Goal: Information Seeking & Learning: Learn about a topic

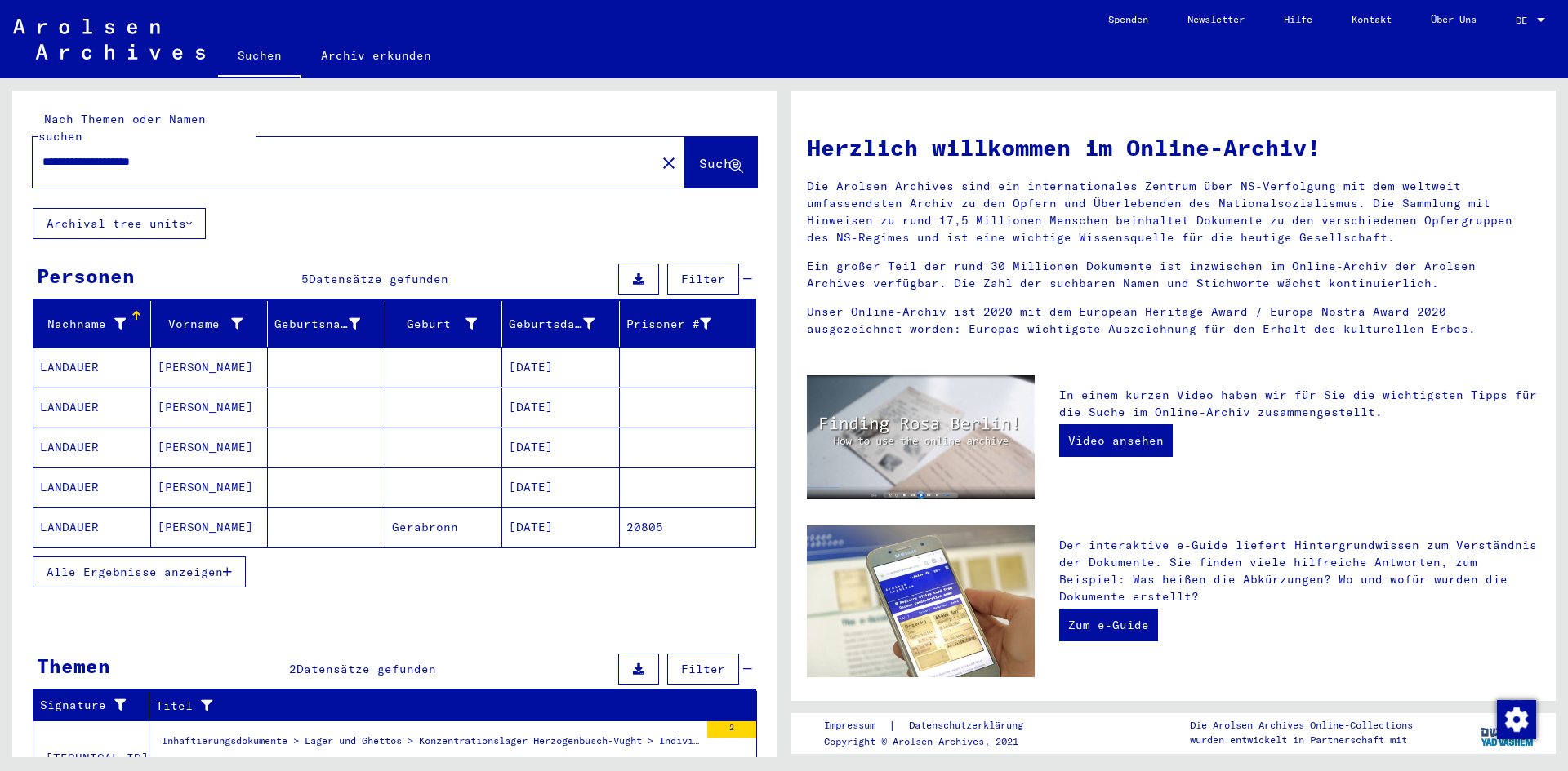
click at [545, 348] on mat-cell "[DATE]" at bounding box center [561, 367] width 118 height 39
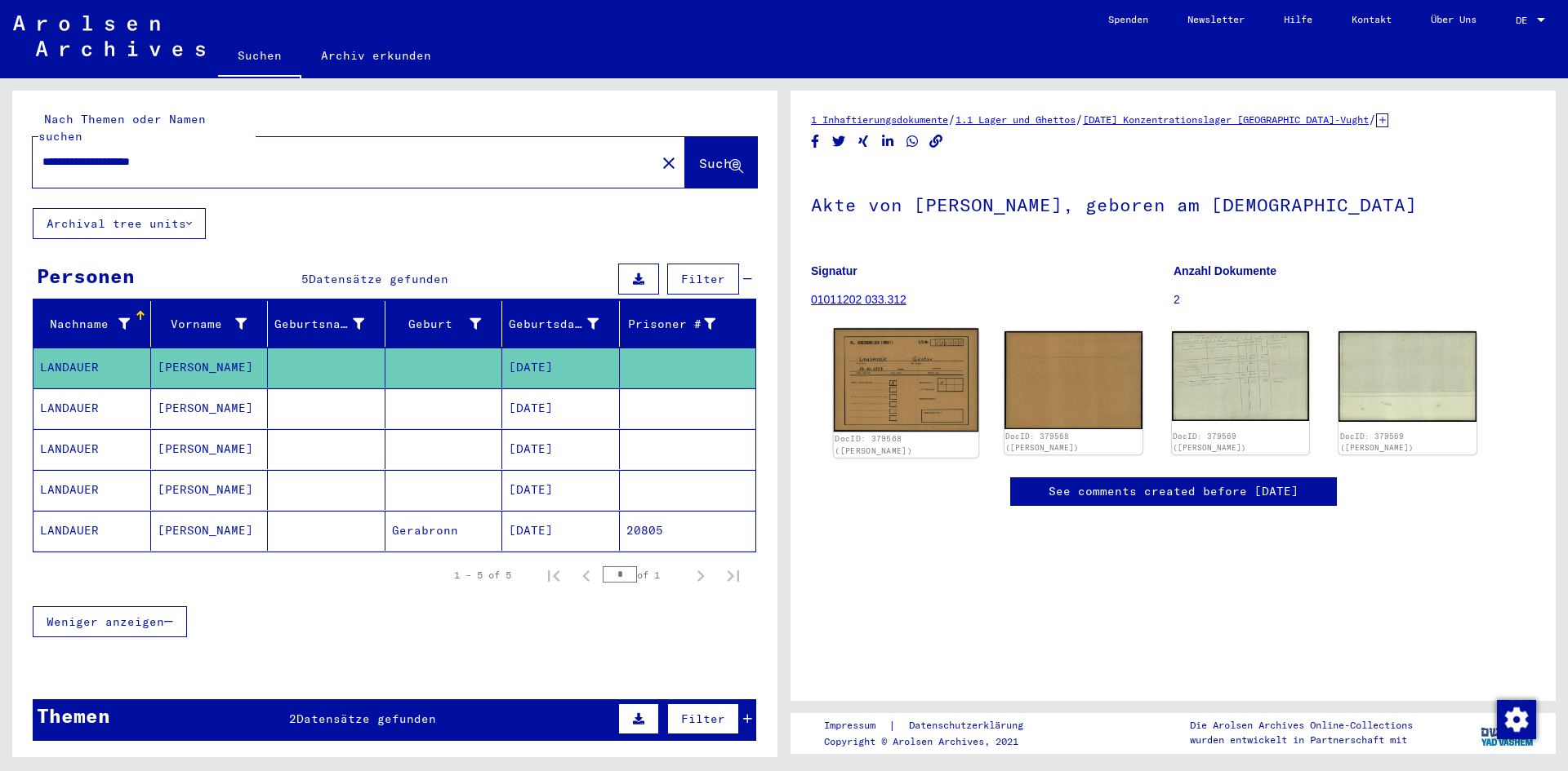
click at [897, 370] on img at bounding box center [906, 380] width 145 height 104
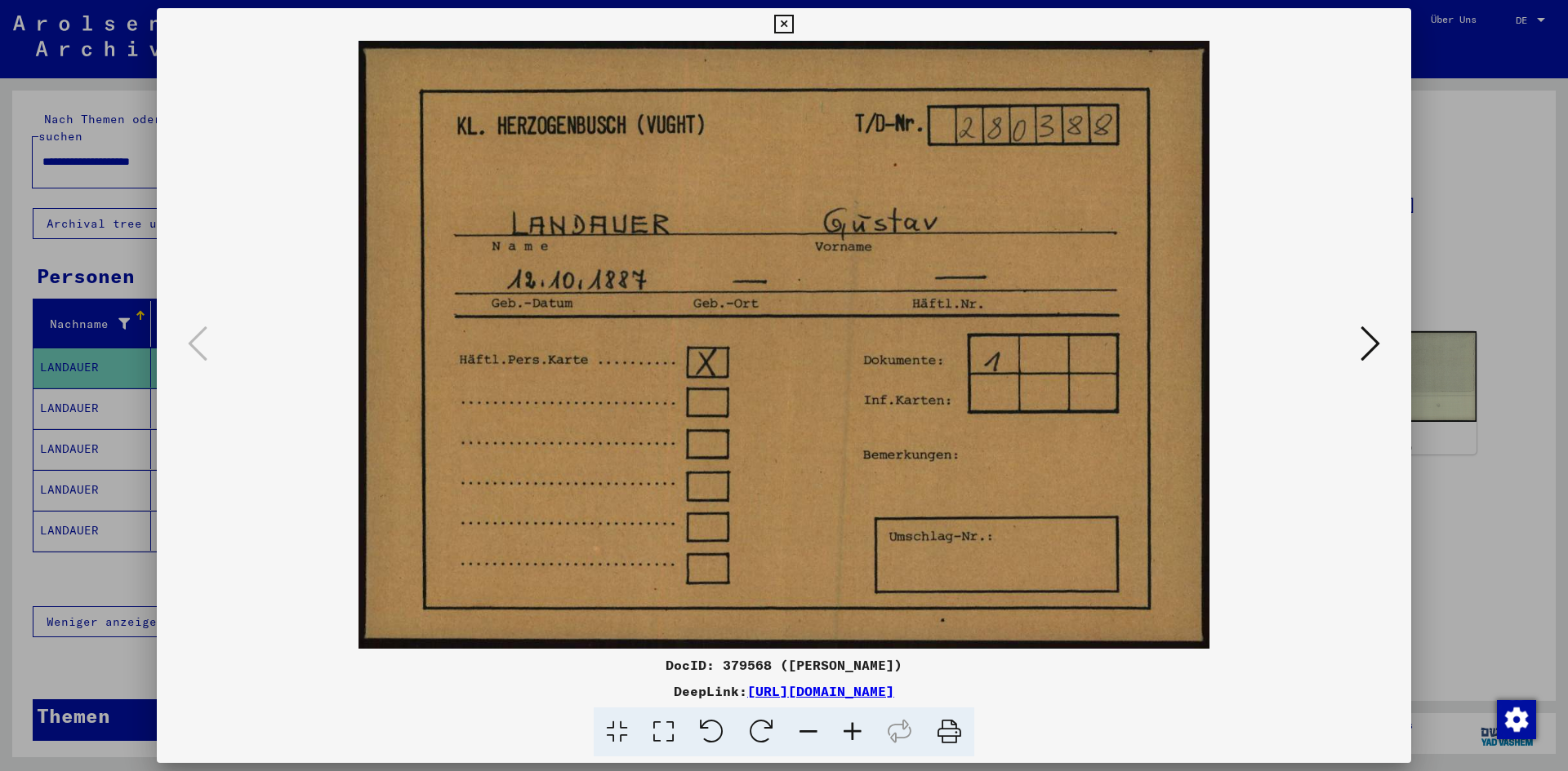
click at [1368, 352] on icon at bounding box center [1370, 343] width 19 height 39
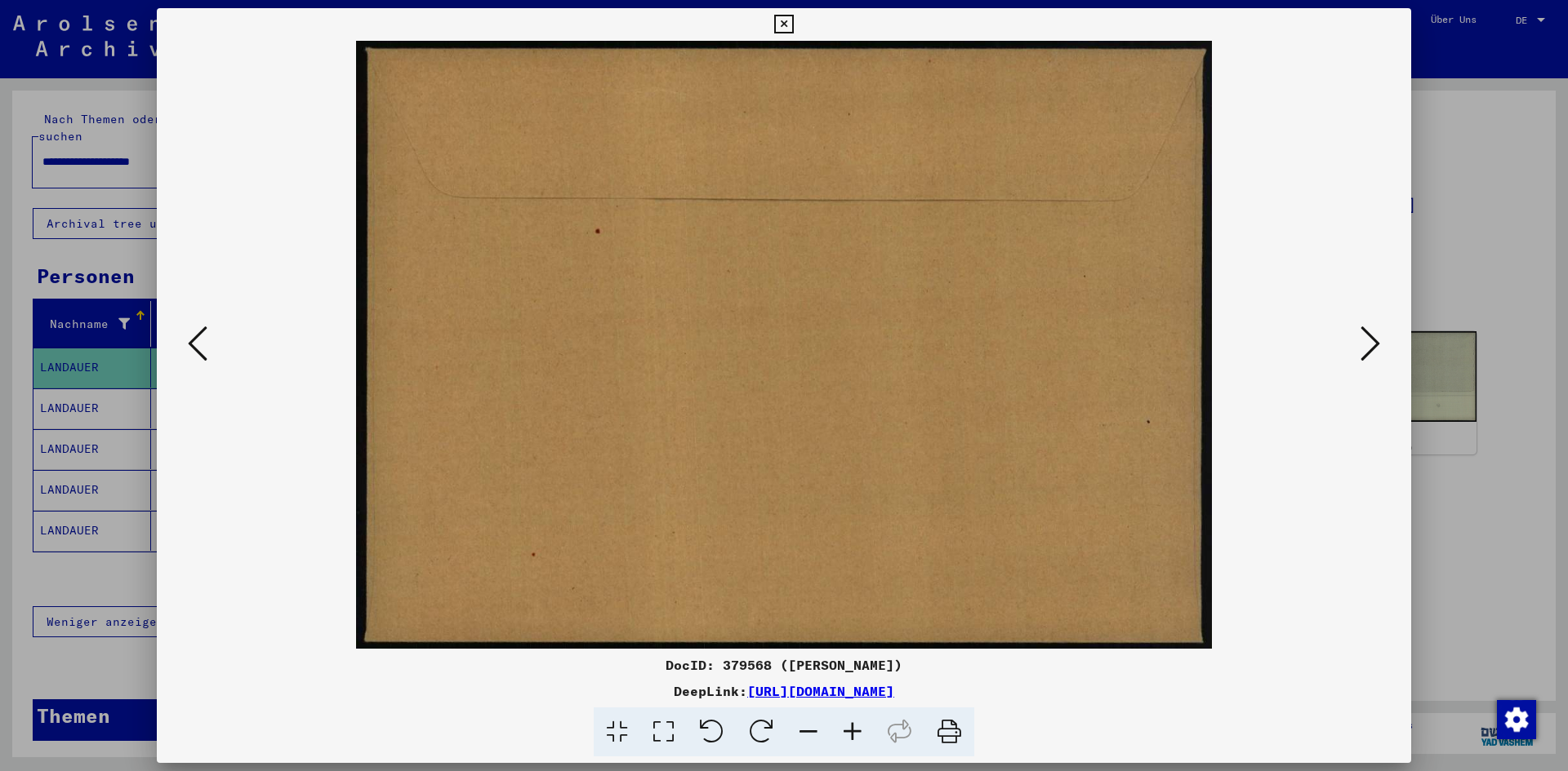
click at [1368, 352] on icon at bounding box center [1370, 343] width 19 height 39
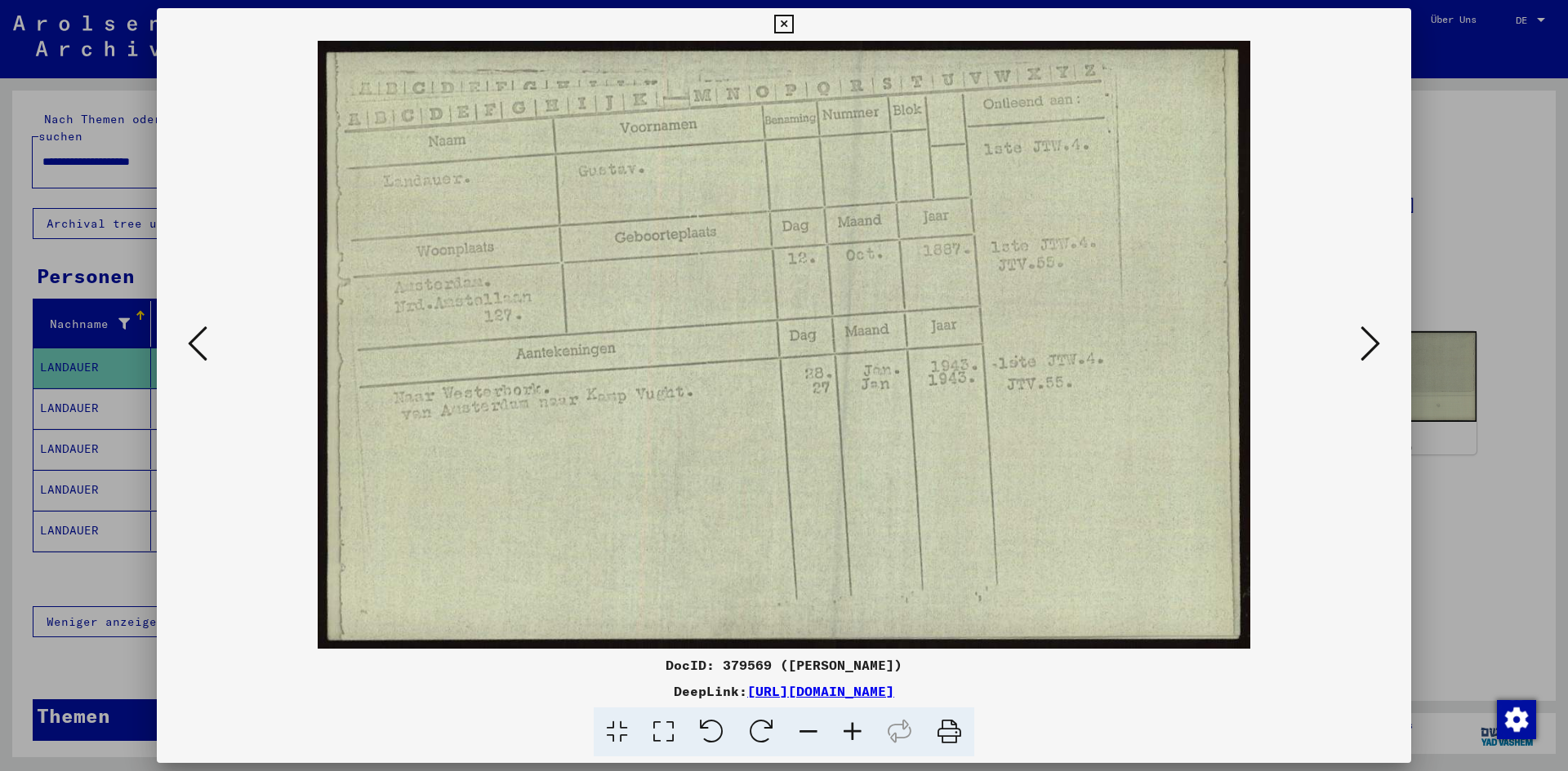
click at [1371, 331] on icon at bounding box center [1370, 343] width 19 height 39
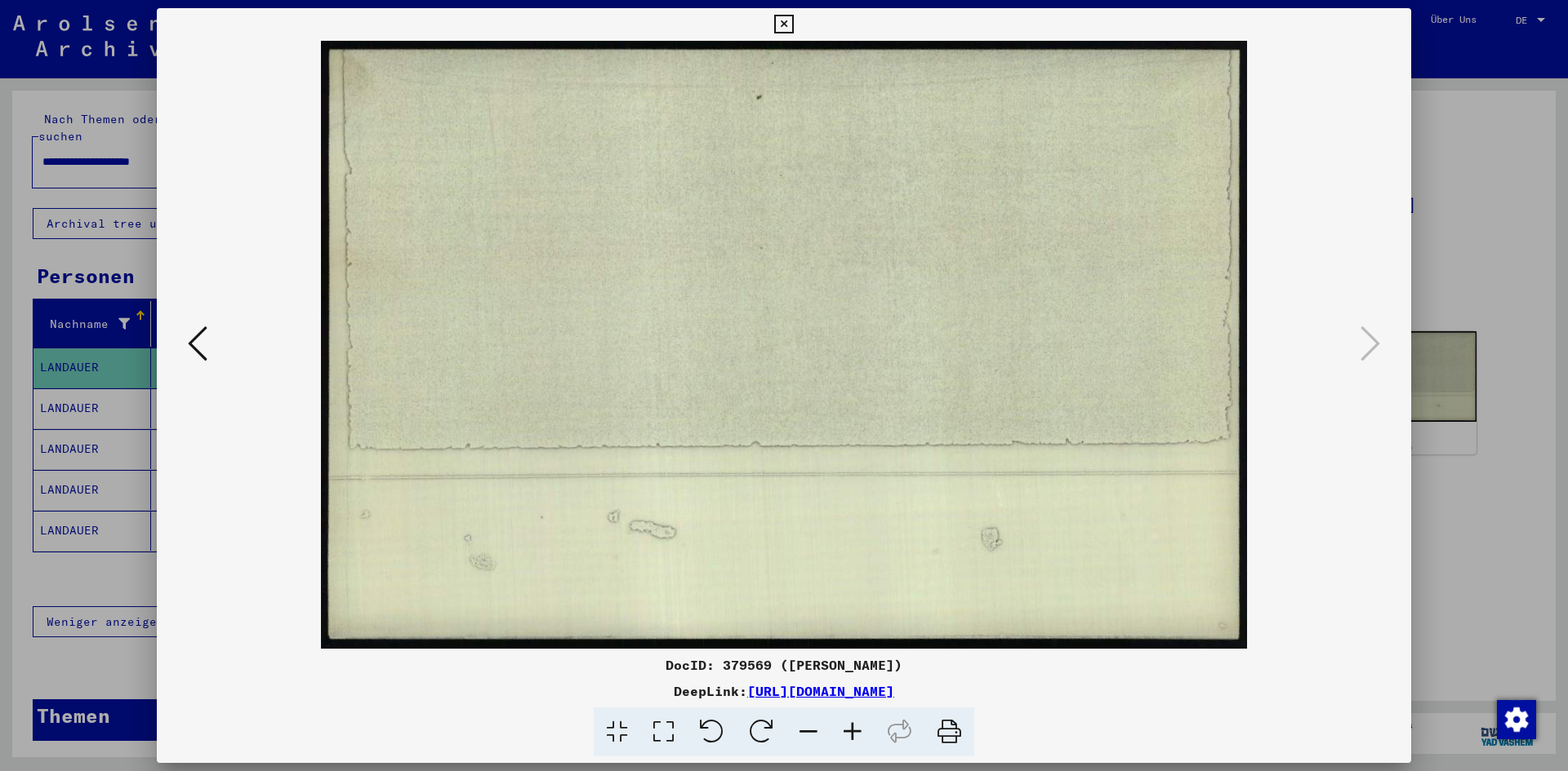
click at [78, 384] on div at bounding box center [784, 385] width 1568 height 771
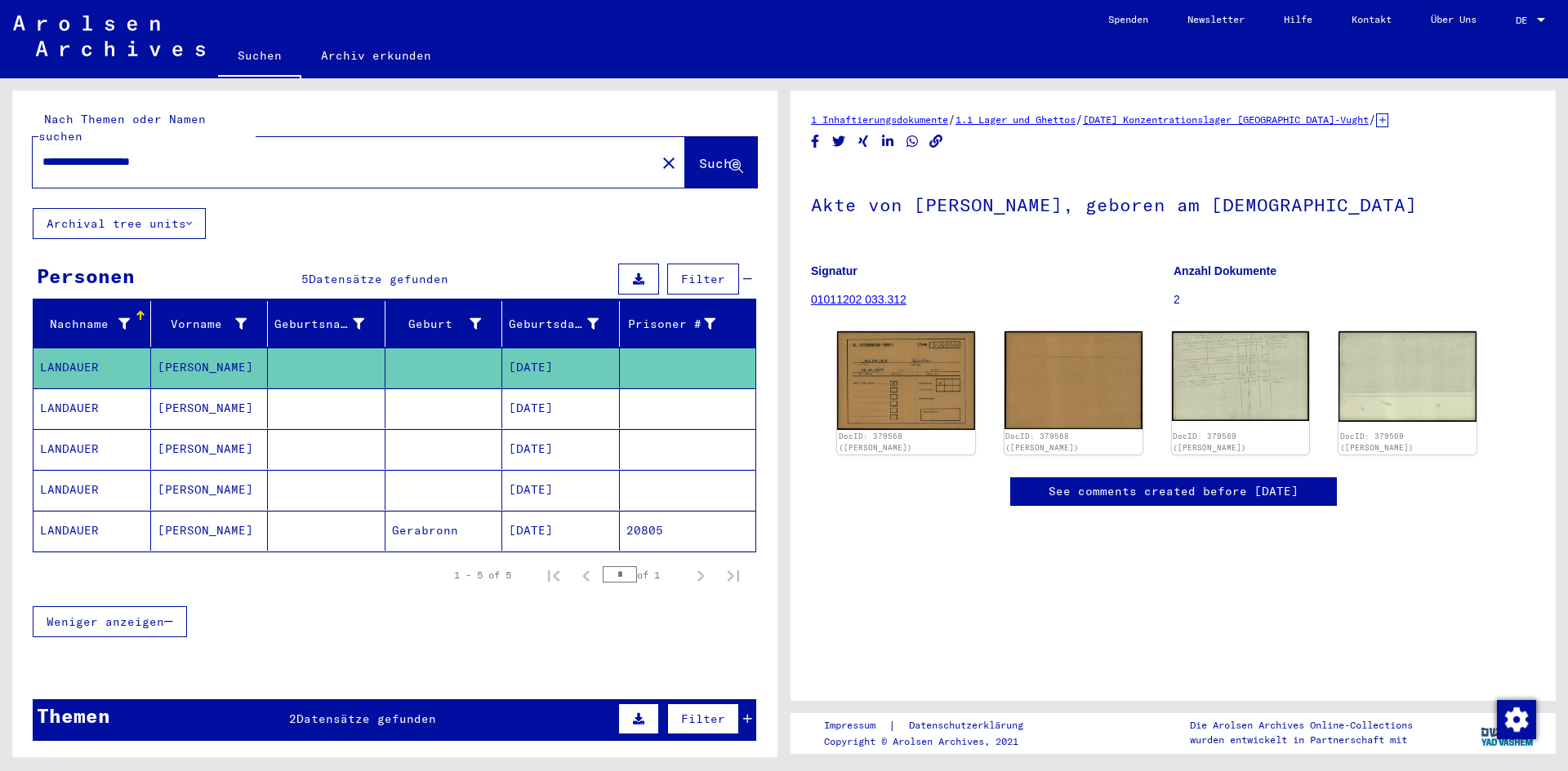
click at [542, 396] on mat-cell "[DATE]" at bounding box center [561, 408] width 118 height 40
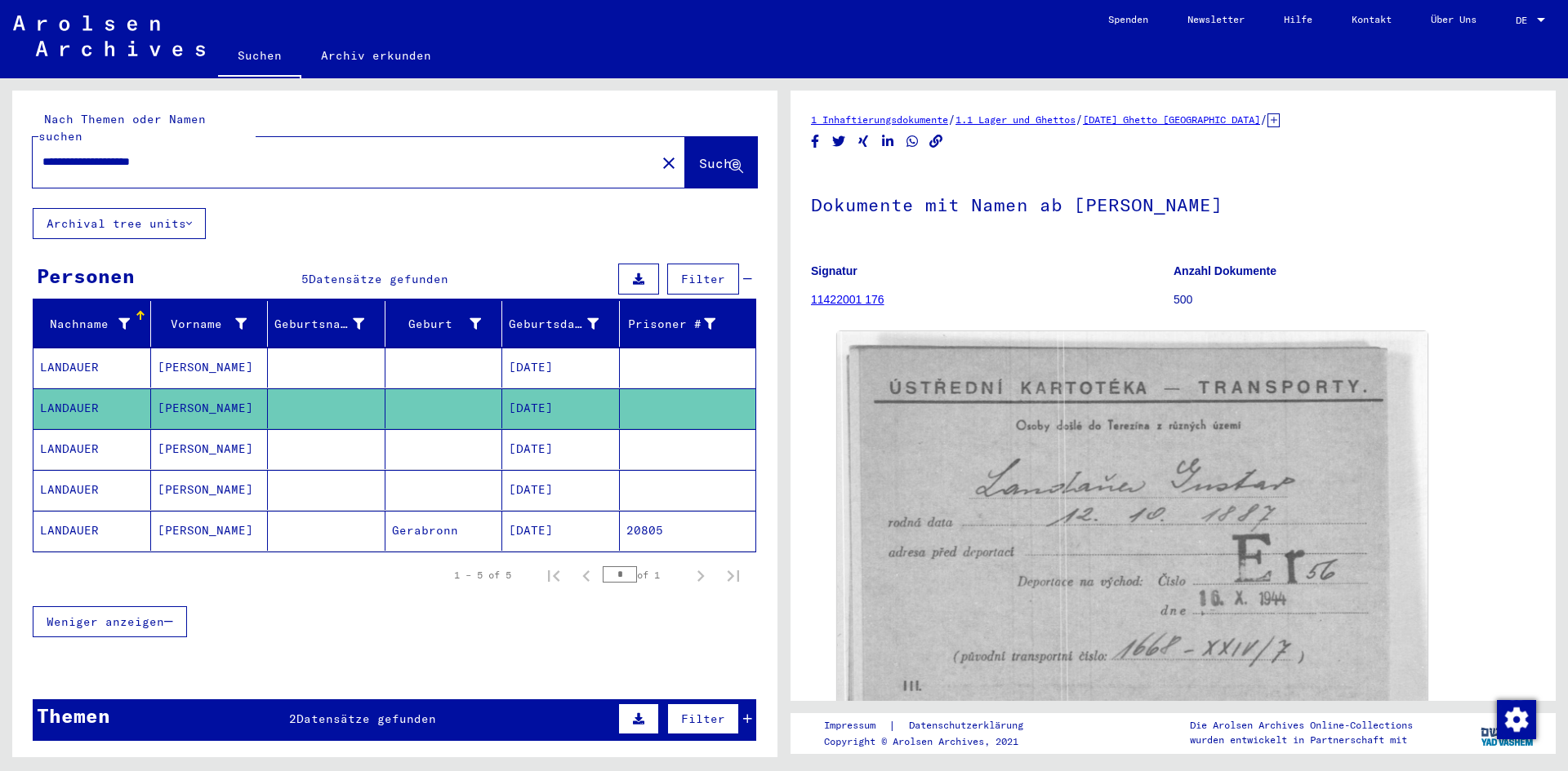
click at [558, 430] on mat-cell "[DATE]" at bounding box center [561, 449] width 118 height 40
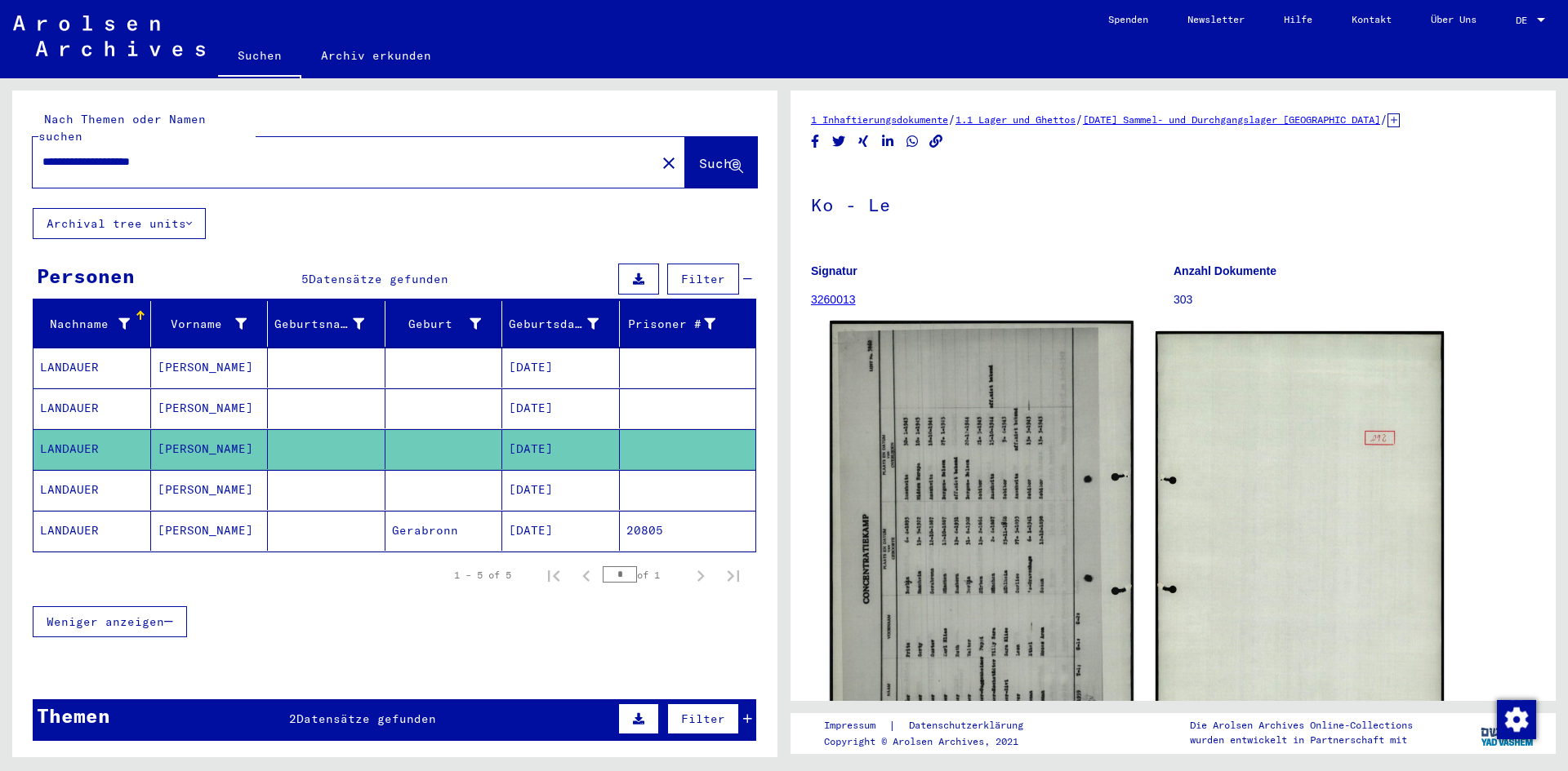
click at [1005, 529] on img at bounding box center [981, 533] width 303 height 424
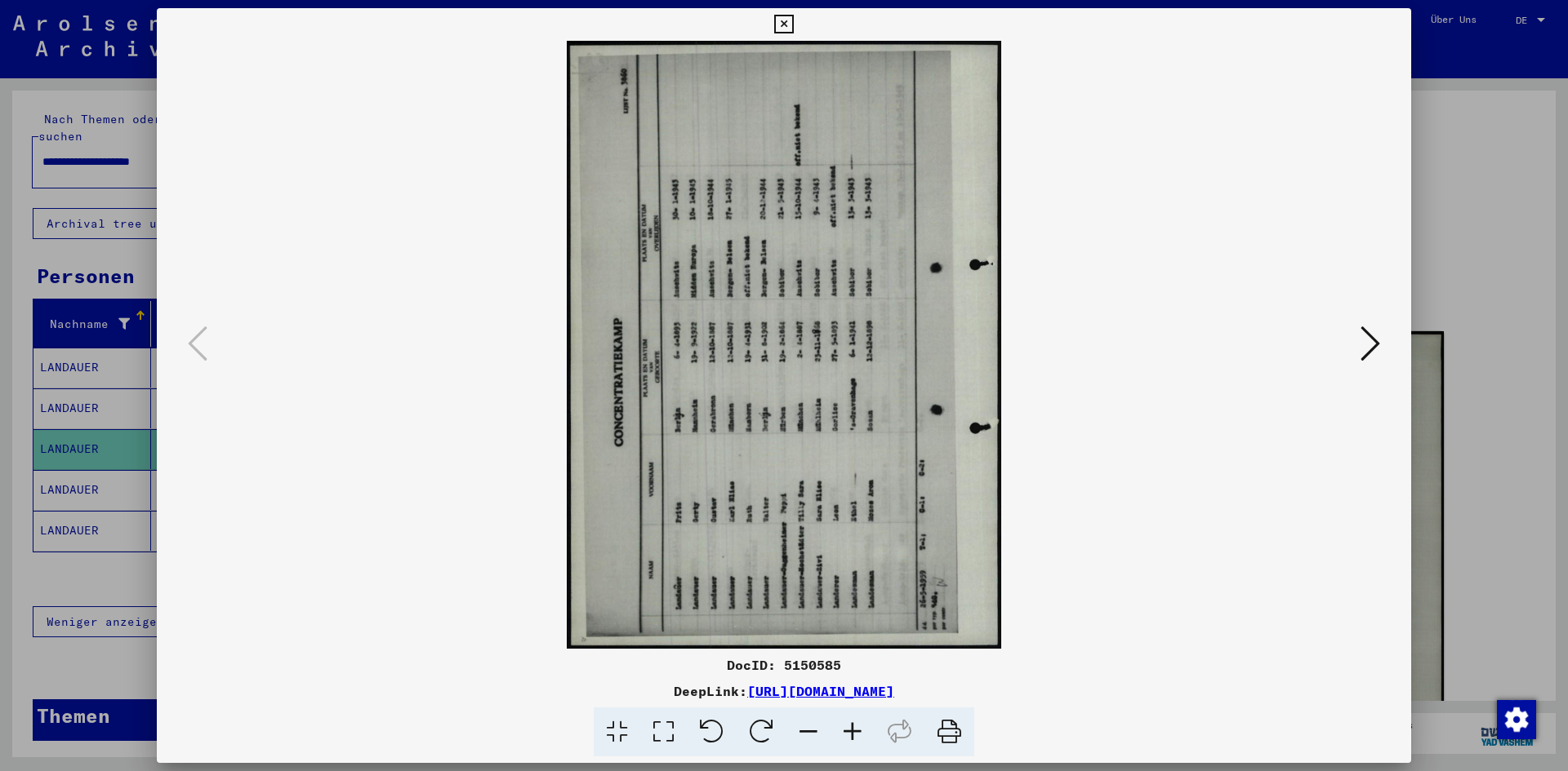
click at [759, 731] on icon at bounding box center [762, 733] width 50 height 50
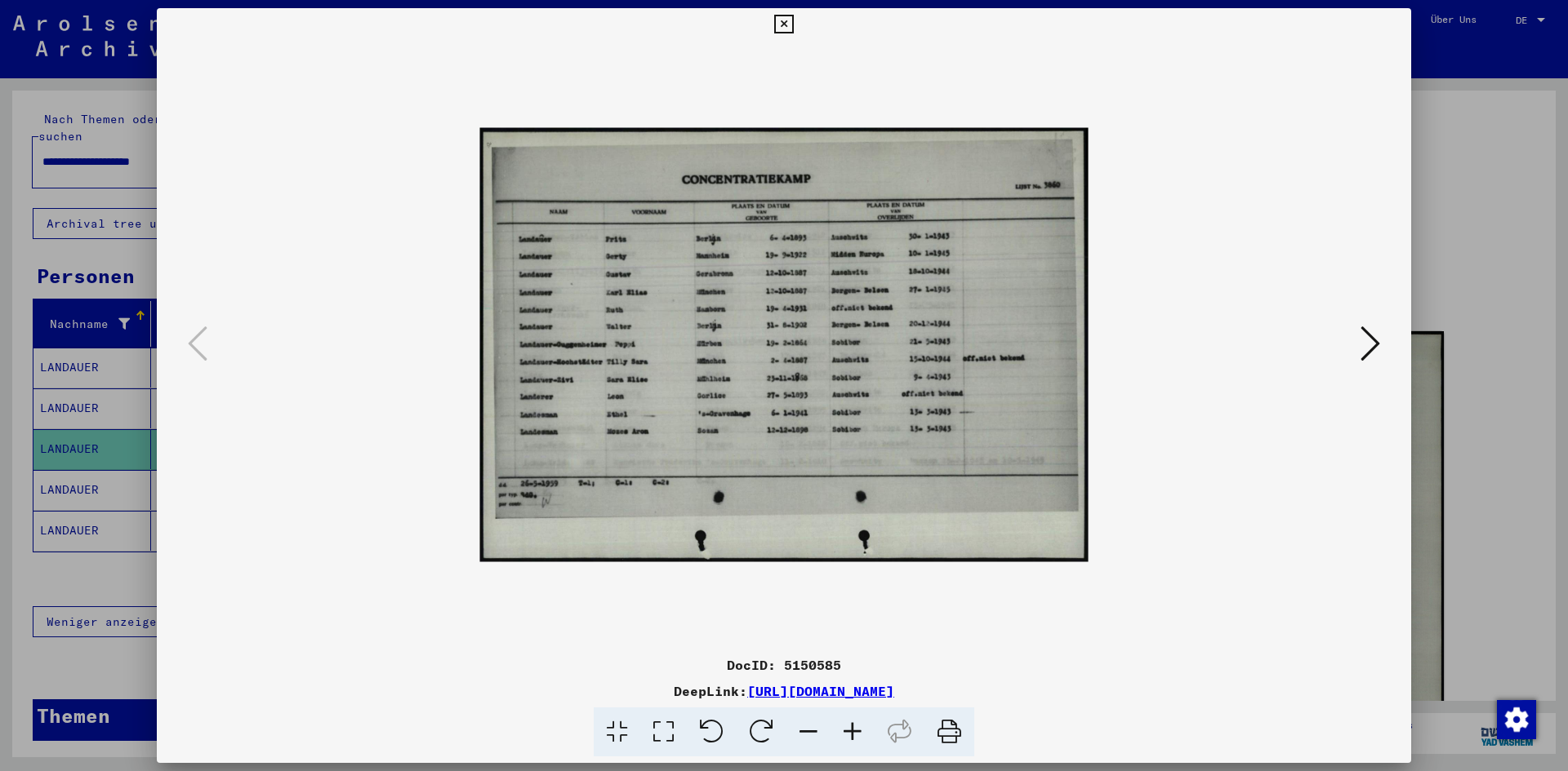
drag, startPoint x: 759, startPoint y: 731, endPoint x: 759, endPoint y: 704, distance: 27.0
click at [759, 704] on div "DocID: 5150585 DeepLink: [URL][DOMAIN_NAME]" at bounding box center [784, 706] width 1254 height 102
click at [844, 726] on icon at bounding box center [853, 733] width 45 height 50
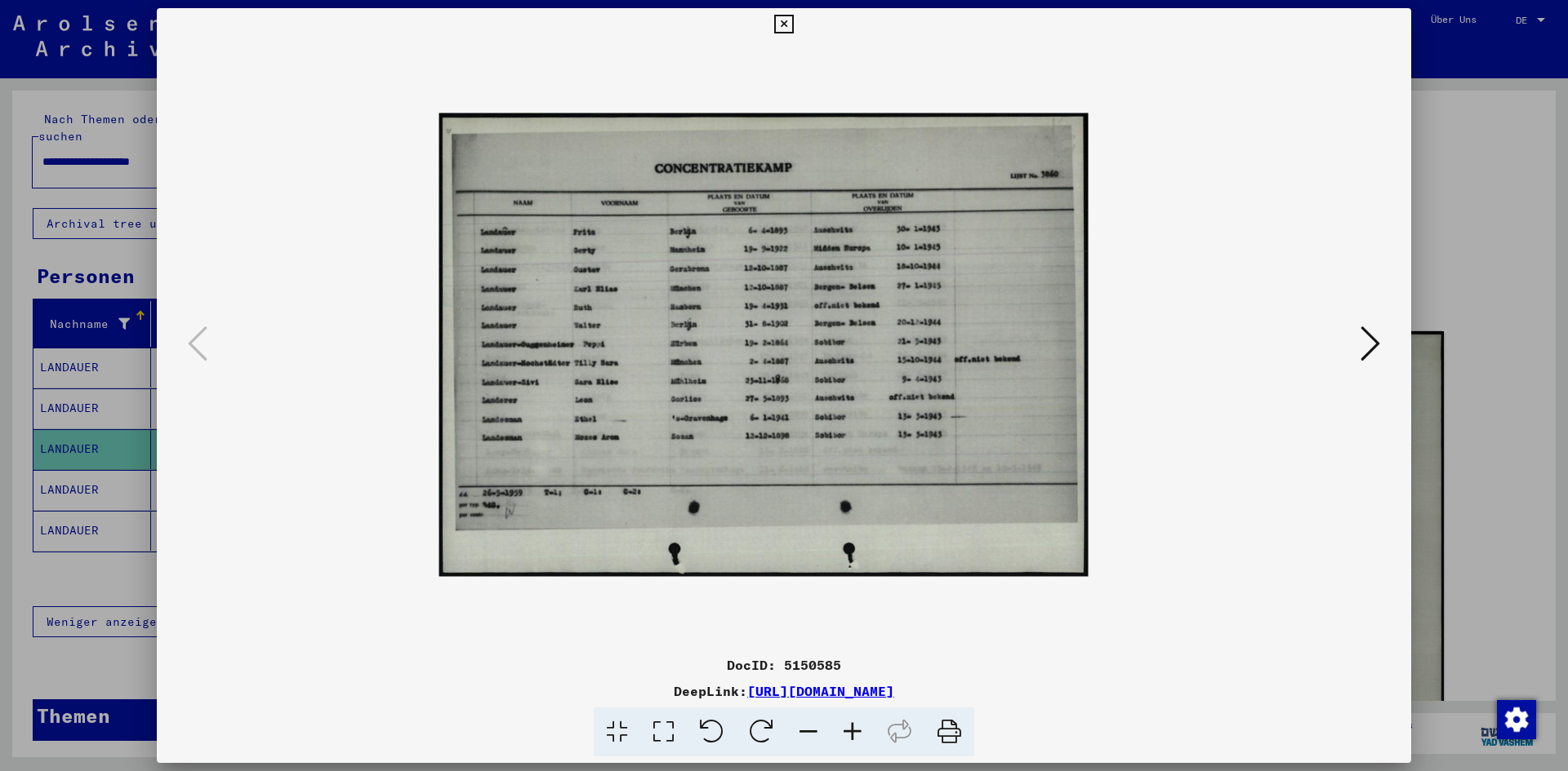
click at [844, 726] on icon at bounding box center [853, 733] width 45 height 50
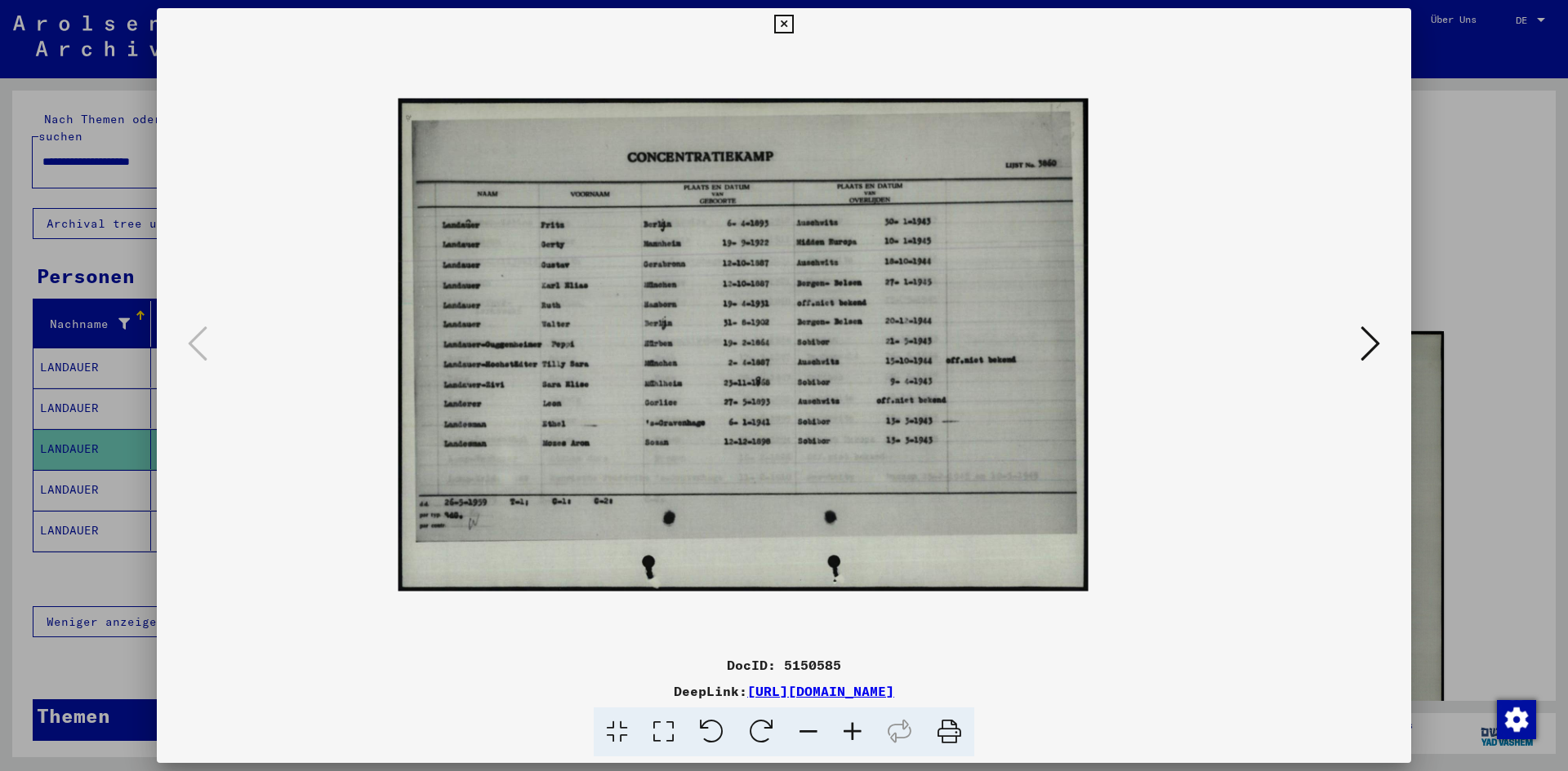
click at [844, 726] on icon at bounding box center [853, 733] width 45 height 50
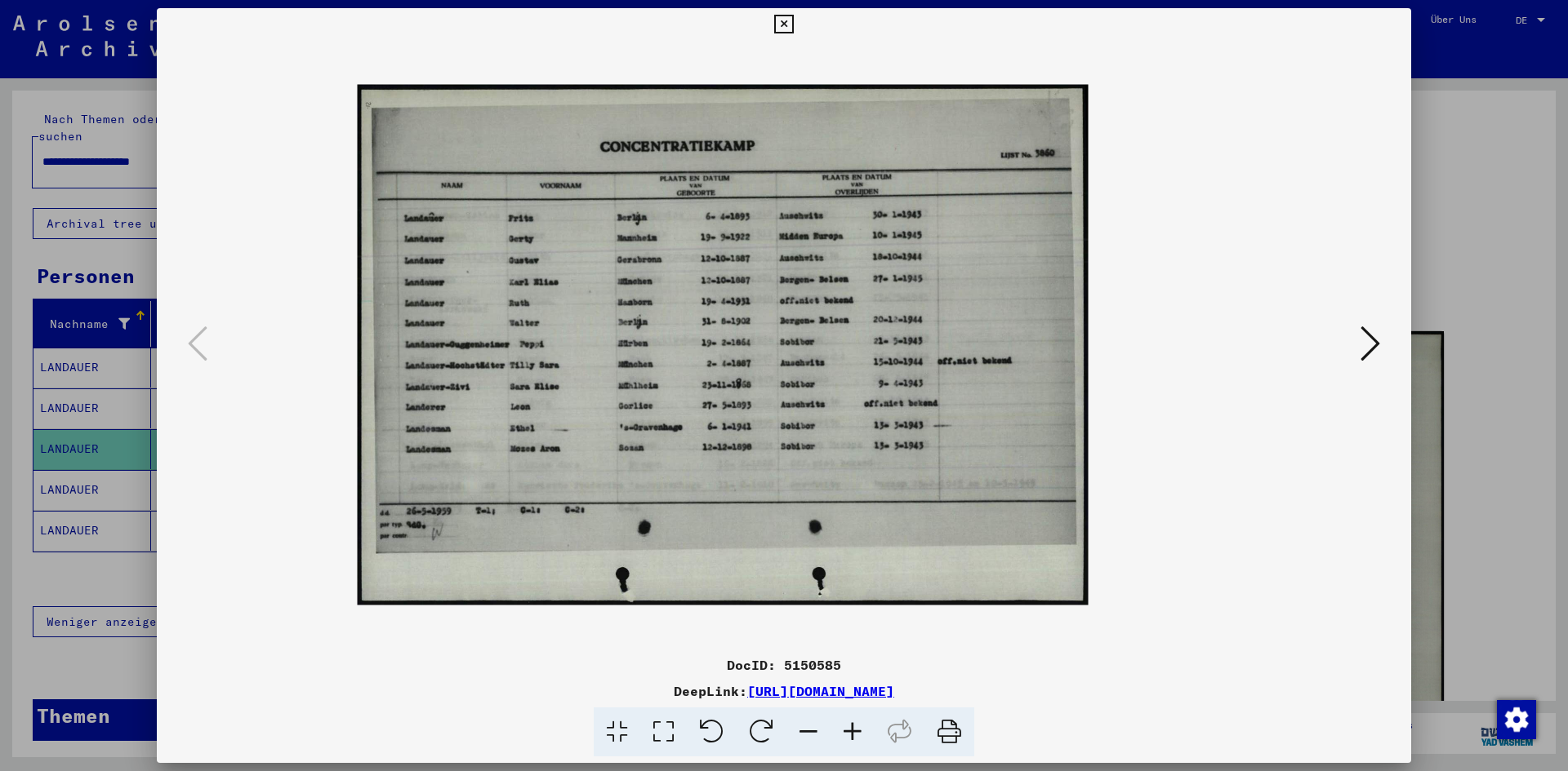
click at [844, 726] on icon at bounding box center [853, 733] width 45 height 50
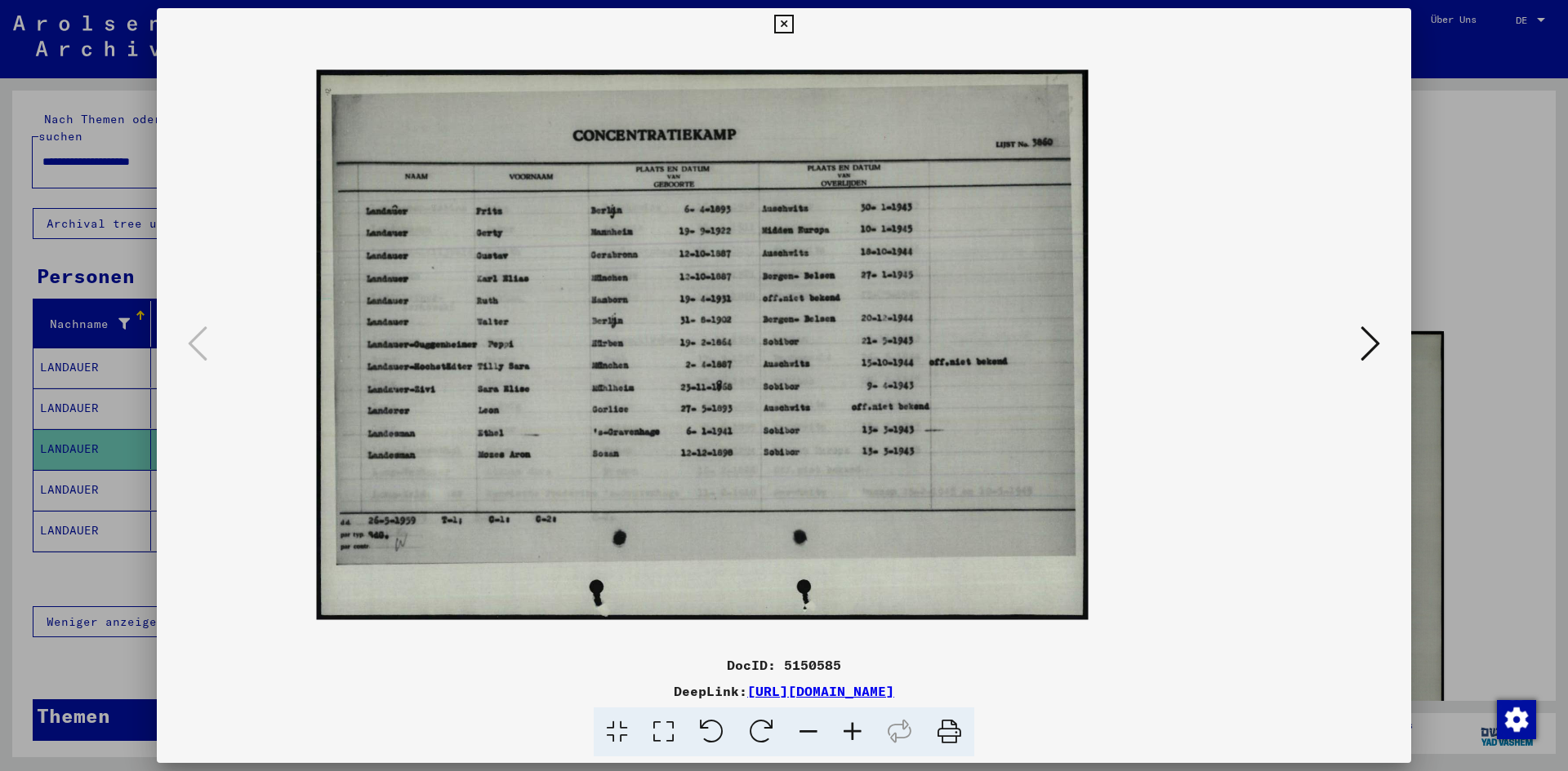
click at [844, 726] on icon at bounding box center [853, 733] width 45 height 50
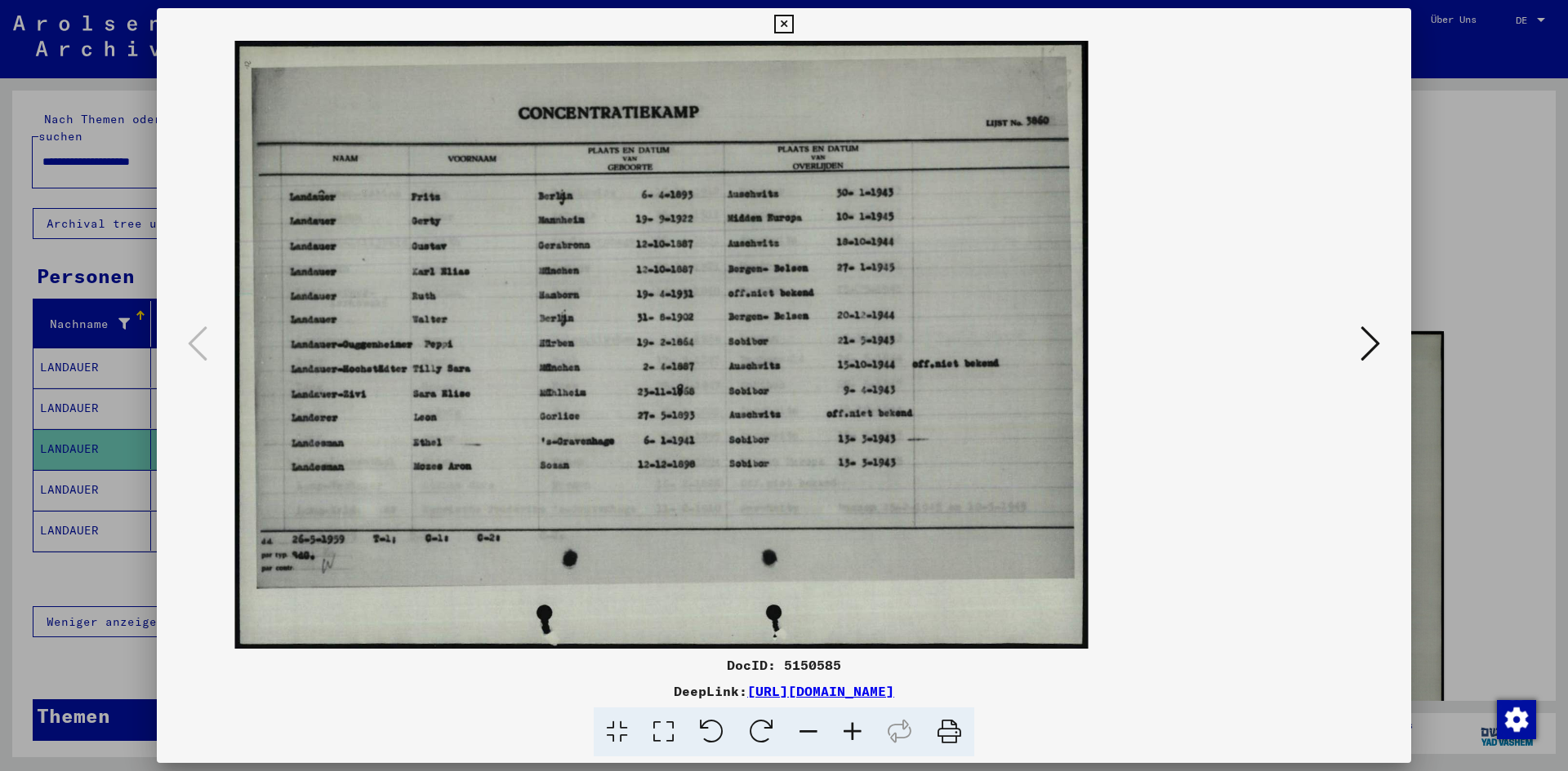
click at [844, 726] on icon at bounding box center [853, 733] width 45 height 50
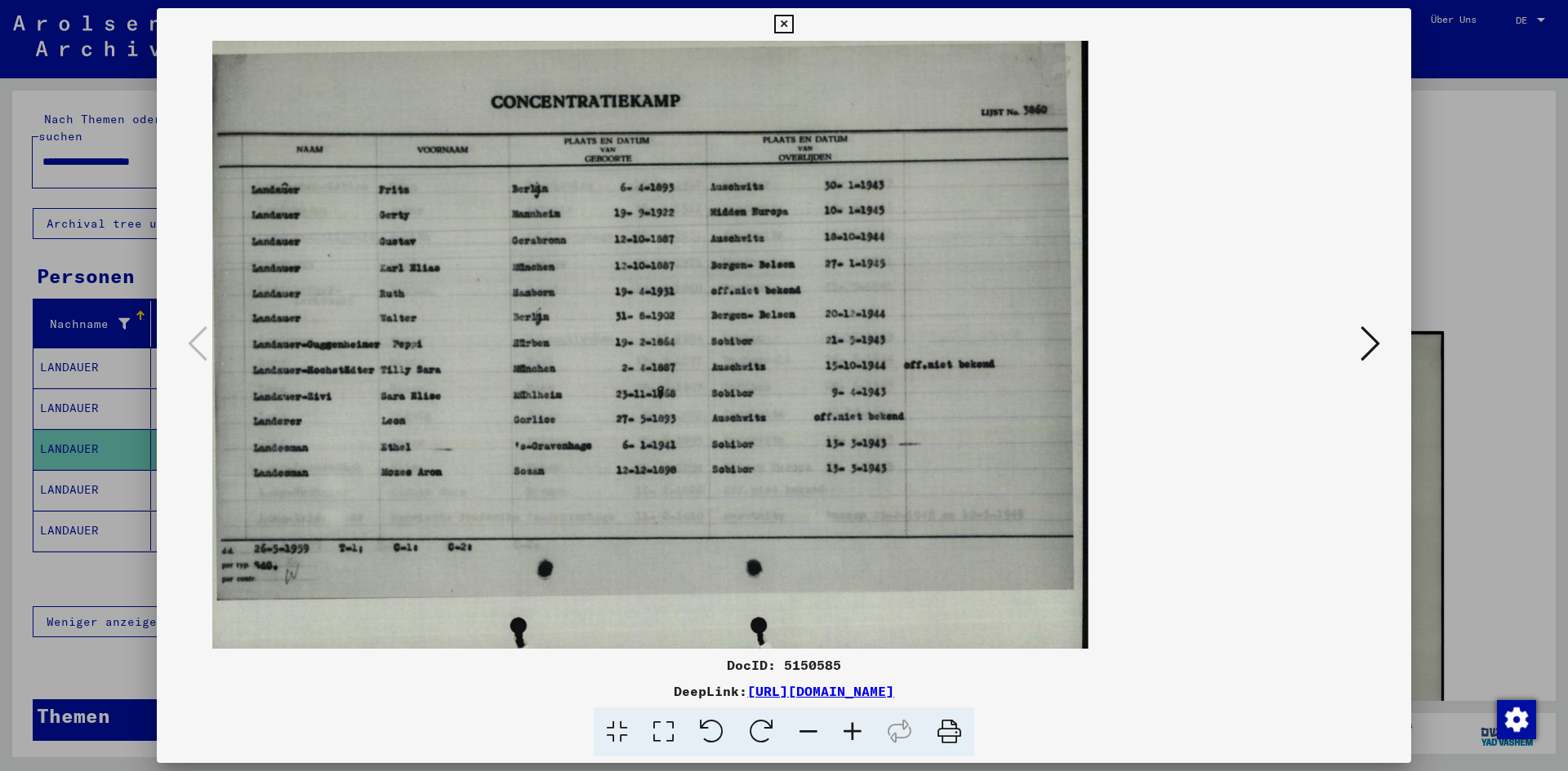
click at [844, 726] on icon at bounding box center [853, 733] width 45 height 50
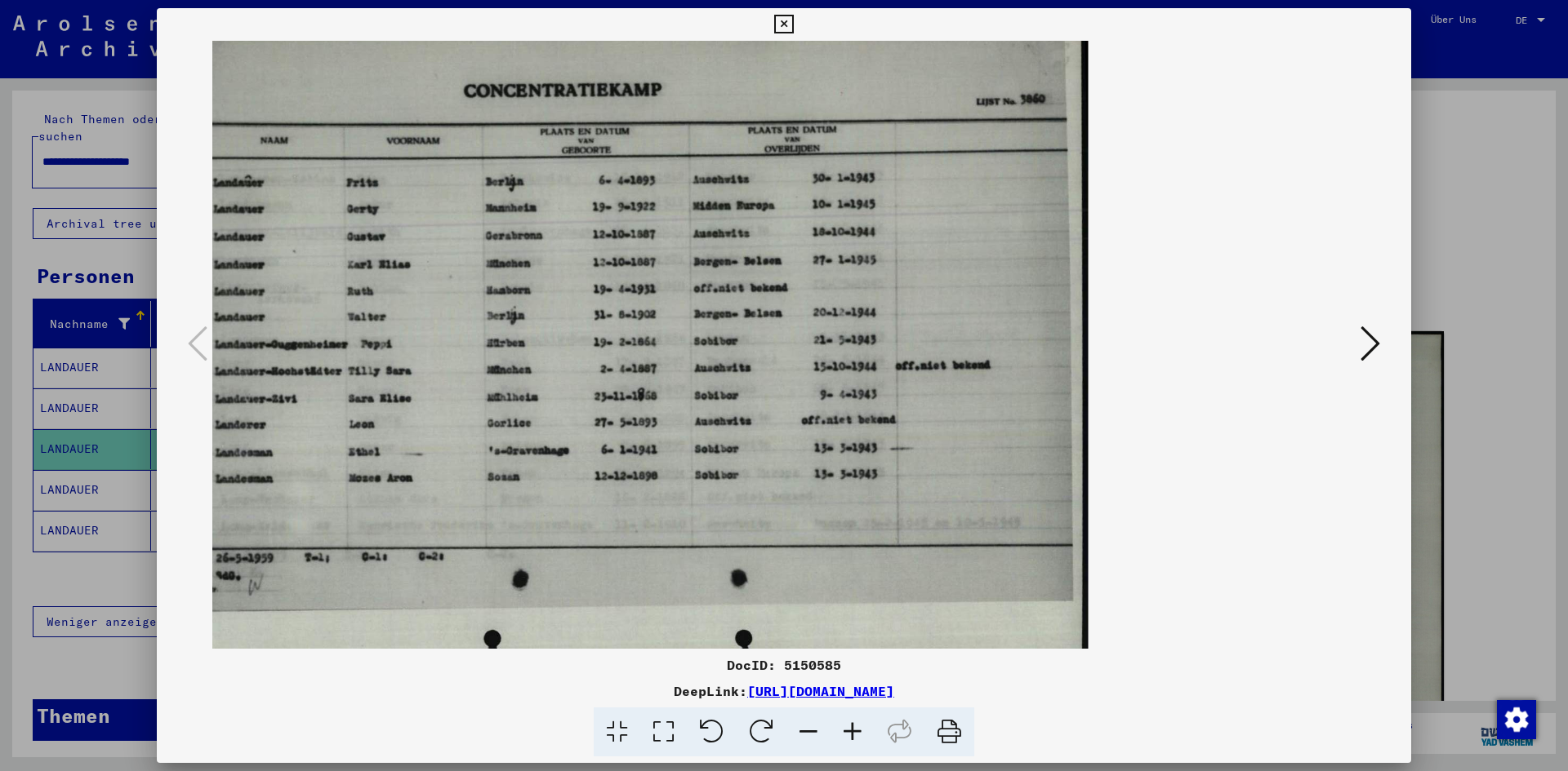
click at [844, 726] on icon at bounding box center [853, 733] width 45 height 50
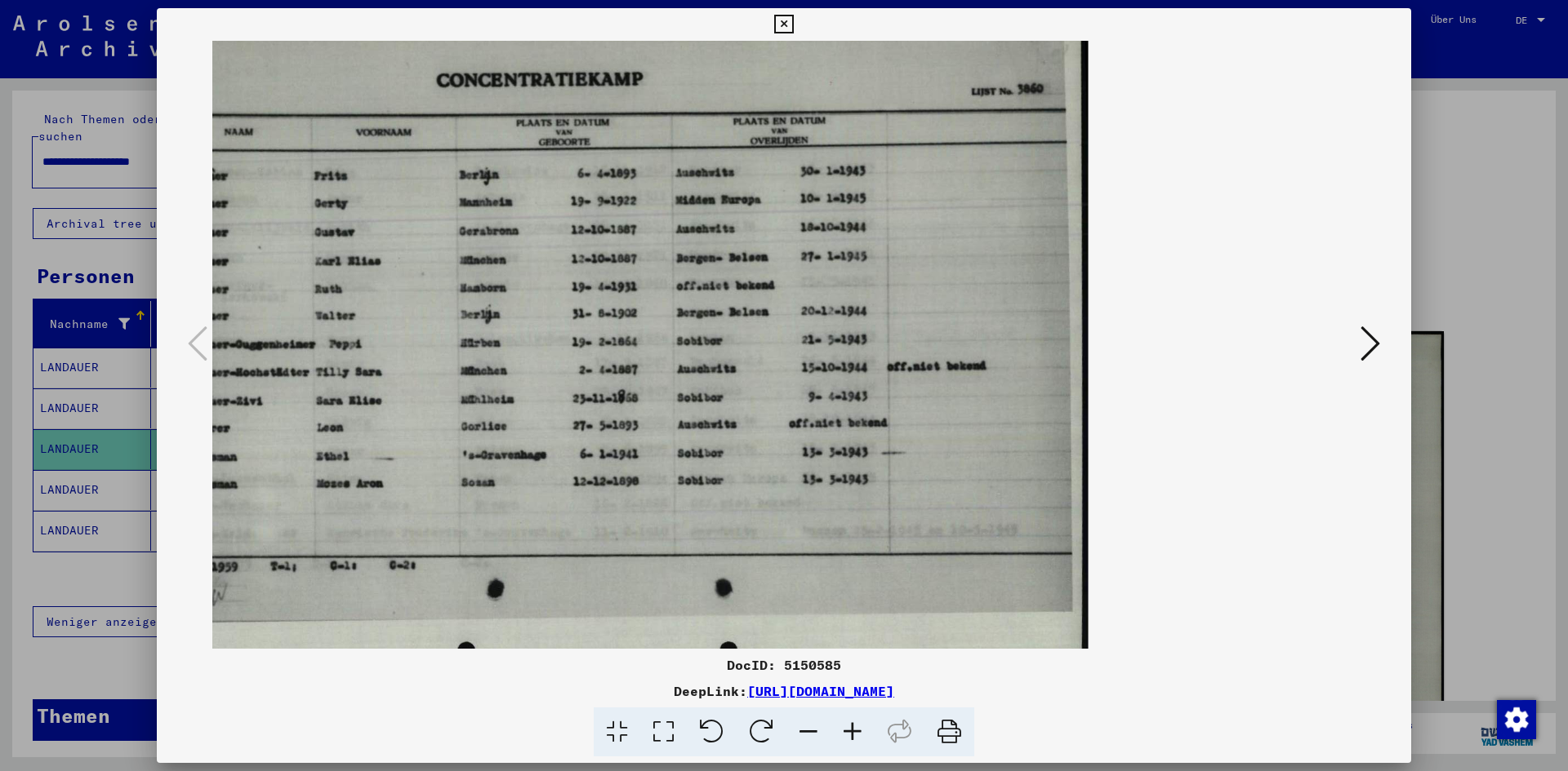
click at [844, 726] on icon at bounding box center [853, 733] width 45 height 50
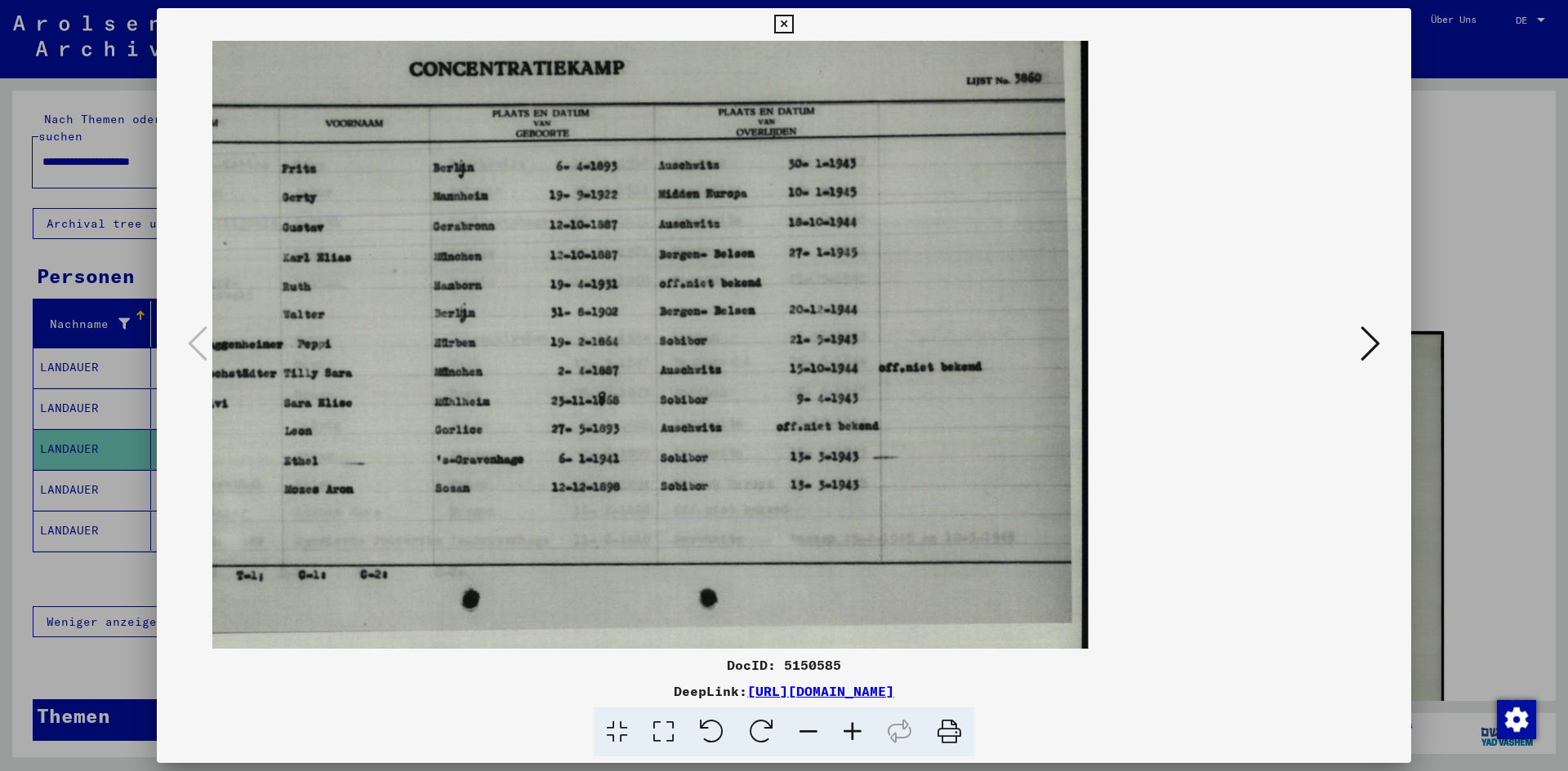
drag, startPoint x: 497, startPoint y: 398, endPoint x: 801, endPoint y: 419, distance: 304.7
click at [801, 419] on img at bounding box center [579, 344] width 1017 height 725
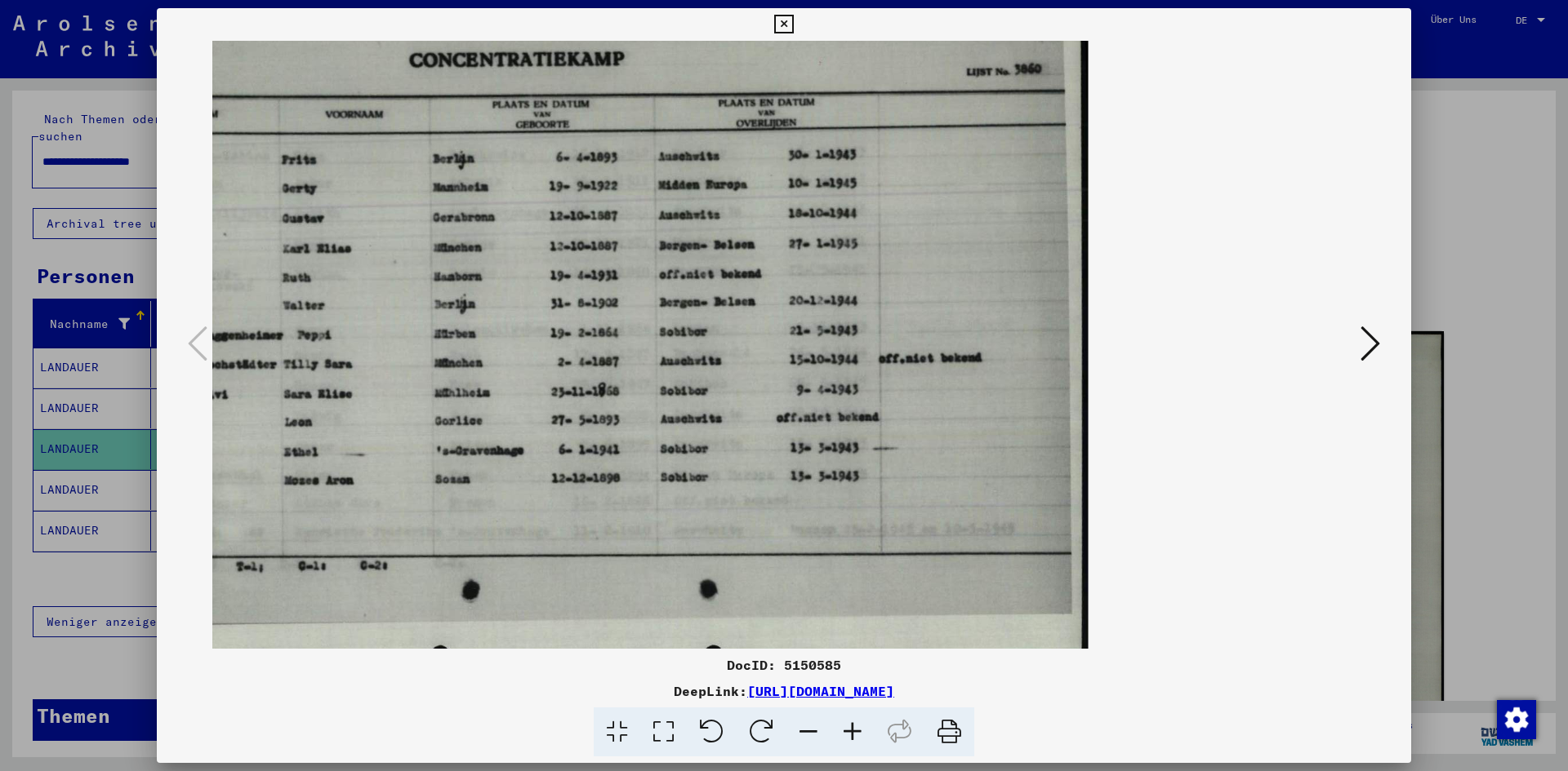
scroll to position [7, 0]
drag, startPoint x: 726, startPoint y: 340, endPoint x: 975, endPoint y: 335, distance: 249.1
click at [975, 335] on img at bounding box center [579, 337] width 1017 height 725
click at [806, 735] on icon at bounding box center [809, 733] width 45 height 50
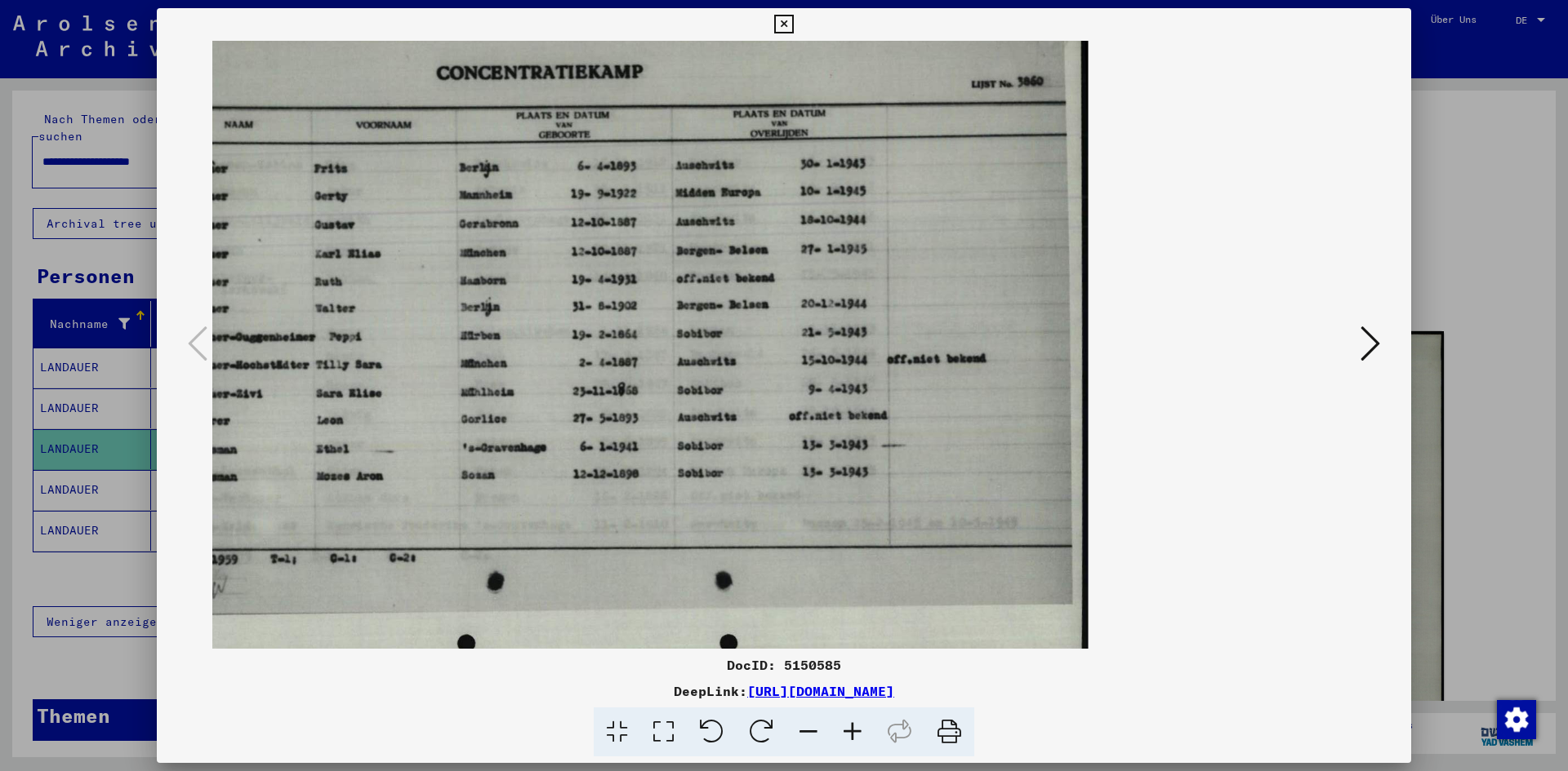
click at [806, 735] on icon at bounding box center [809, 733] width 45 height 50
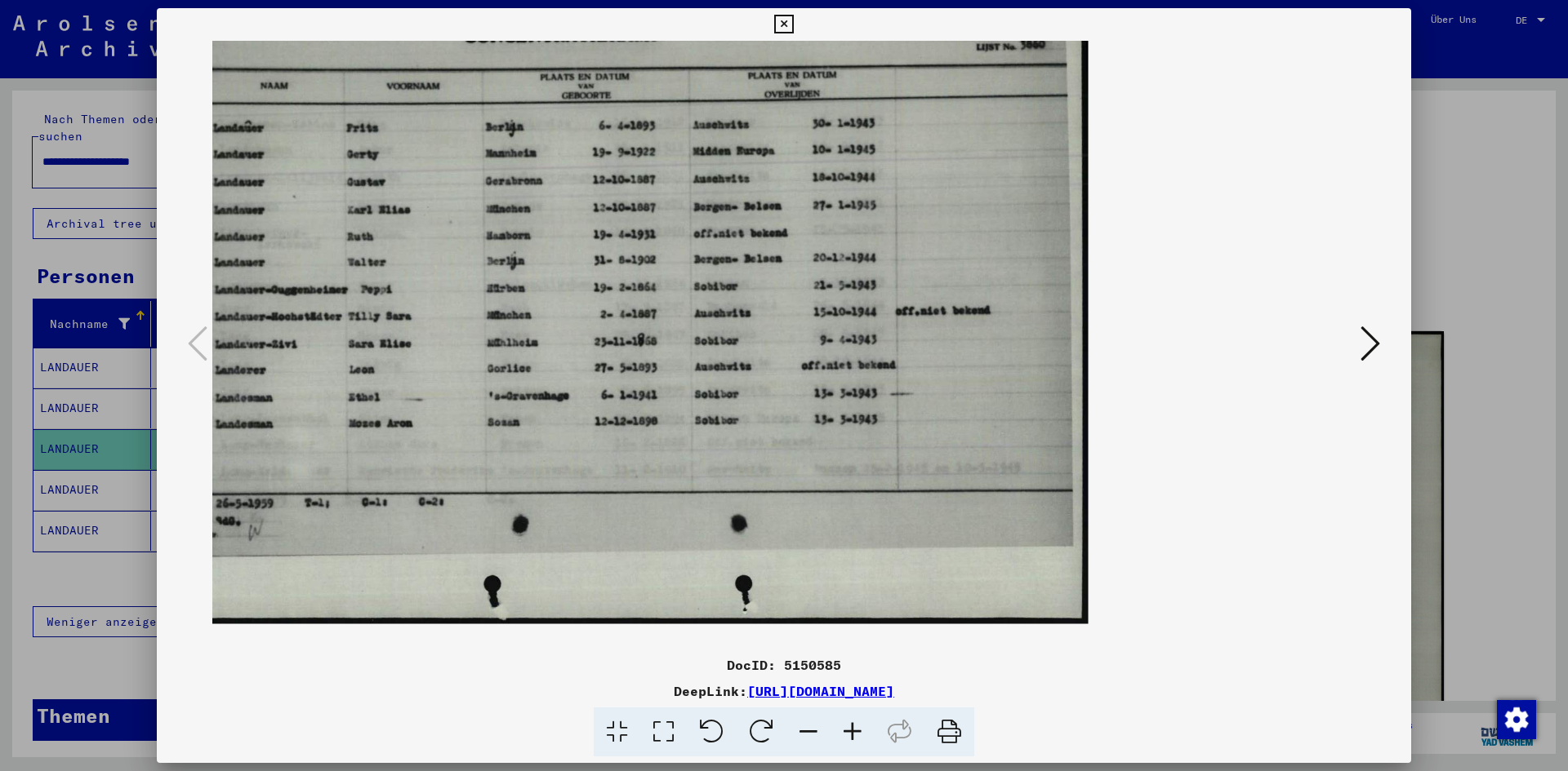
drag, startPoint x: 492, startPoint y: 519, endPoint x: 327, endPoint y: 404, distance: 201.1
click at [327, 404] on img at bounding box center [620, 289] width 935 height 667
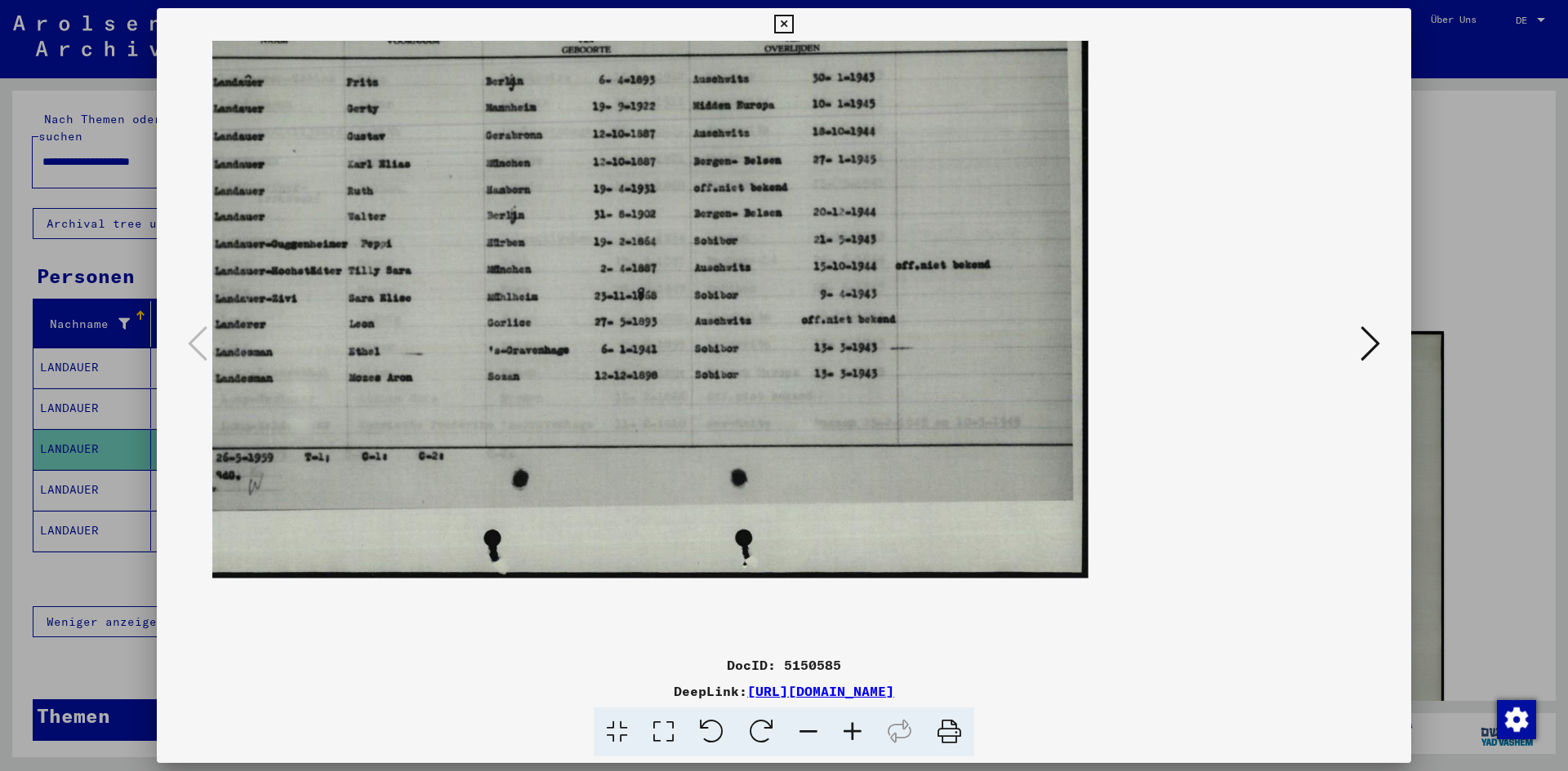
scroll to position [99, 0]
drag, startPoint x: 422, startPoint y: 316, endPoint x: 420, endPoint y: 339, distance: 23.1
click at [420, 339] on img at bounding box center [620, 245] width 935 height 667
click at [92, 471] on div at bounding box center [784, 385] width 1568 height 771
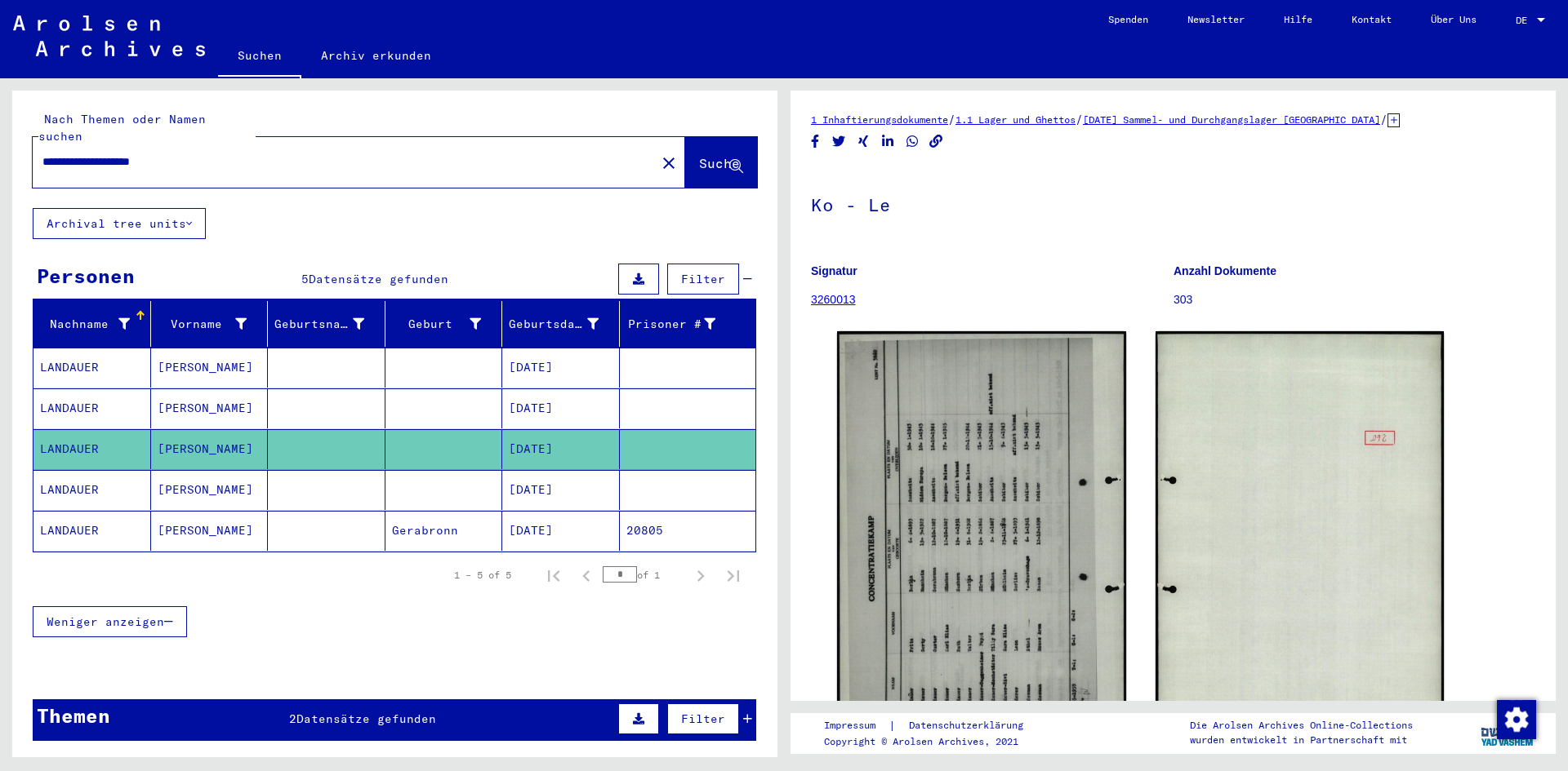
click at [520, 477] on mat-cell "[DATE]" at bounding box center [561, 490] width 118 height 40
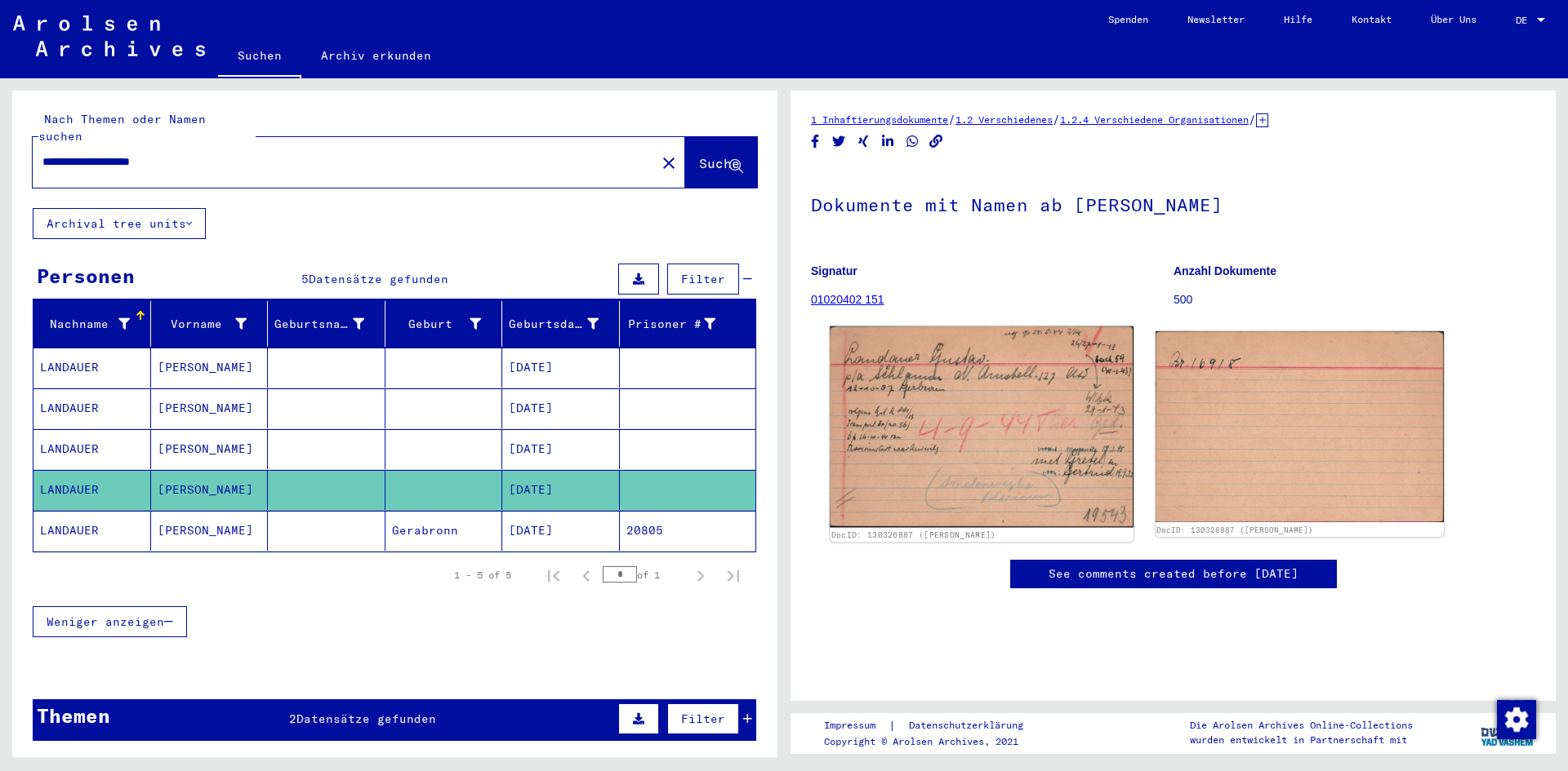
click at [952, 412] on img at bounding box center [981, 427] width 303 height 201
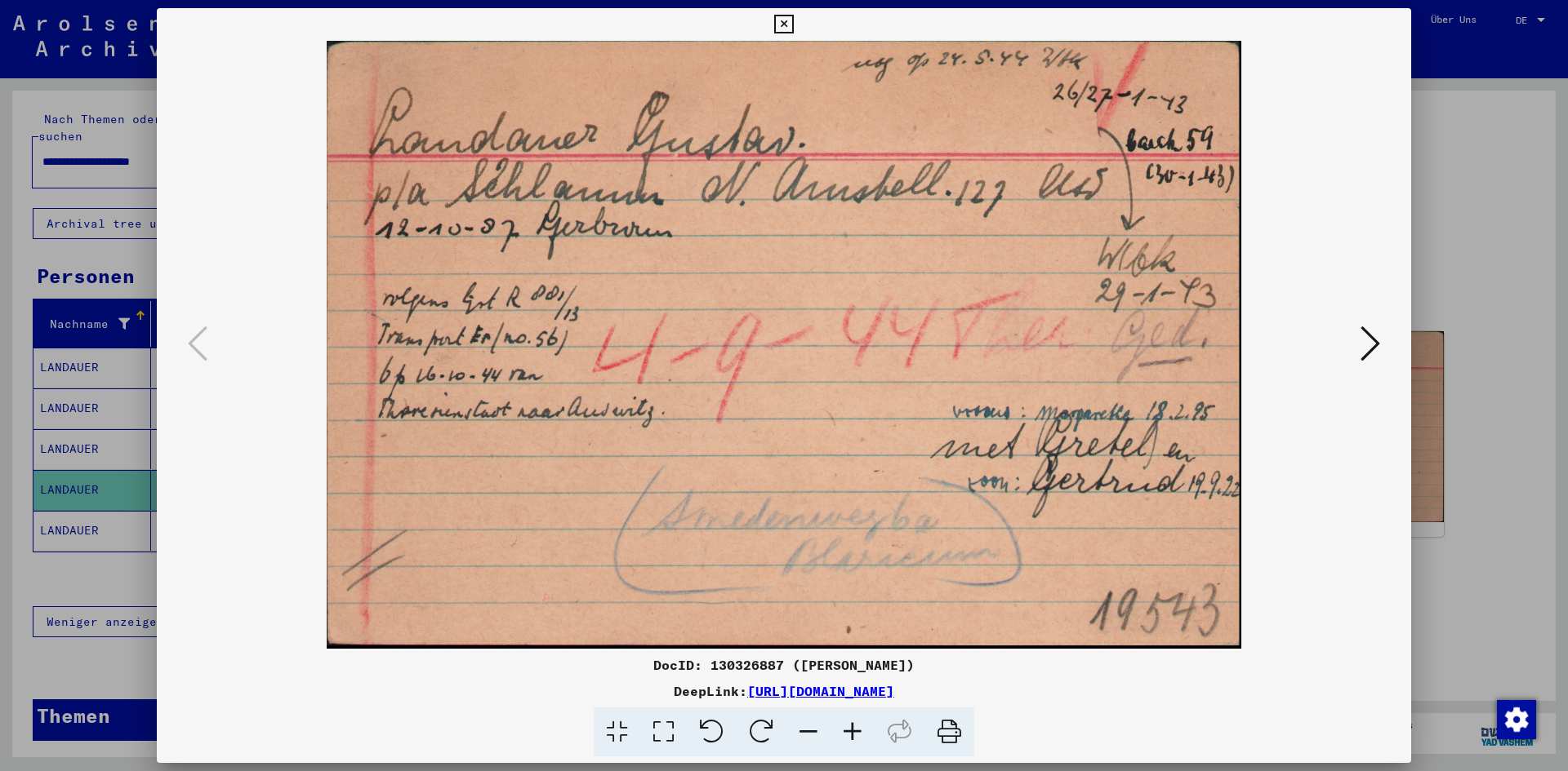
click at [74, 508] on div at bounding box center [784, 385] width 1568 height 771
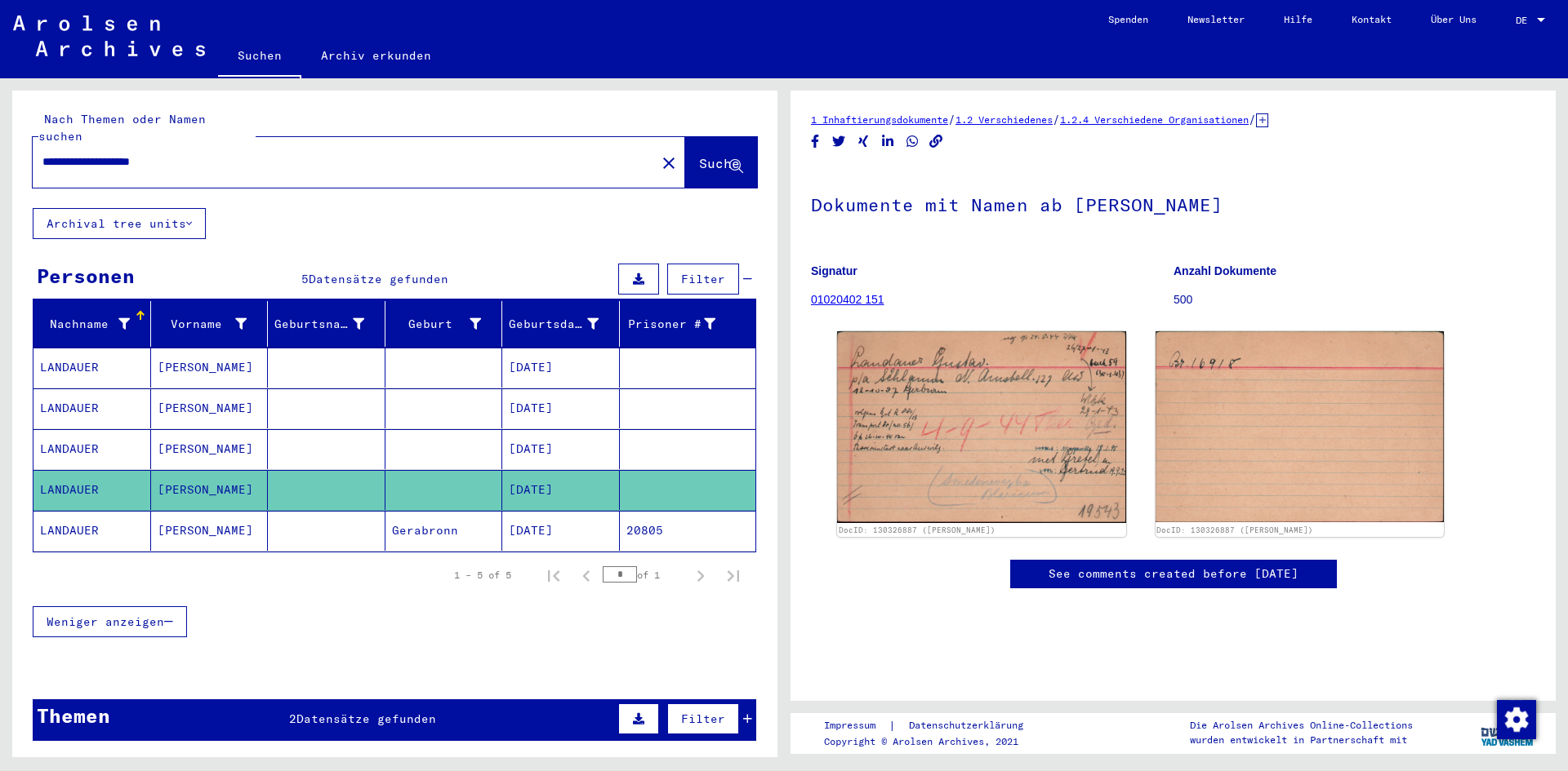
click at [553, 511] on mat-cell "[DATE]" at bounding box center [561, 531] width 118 height 40
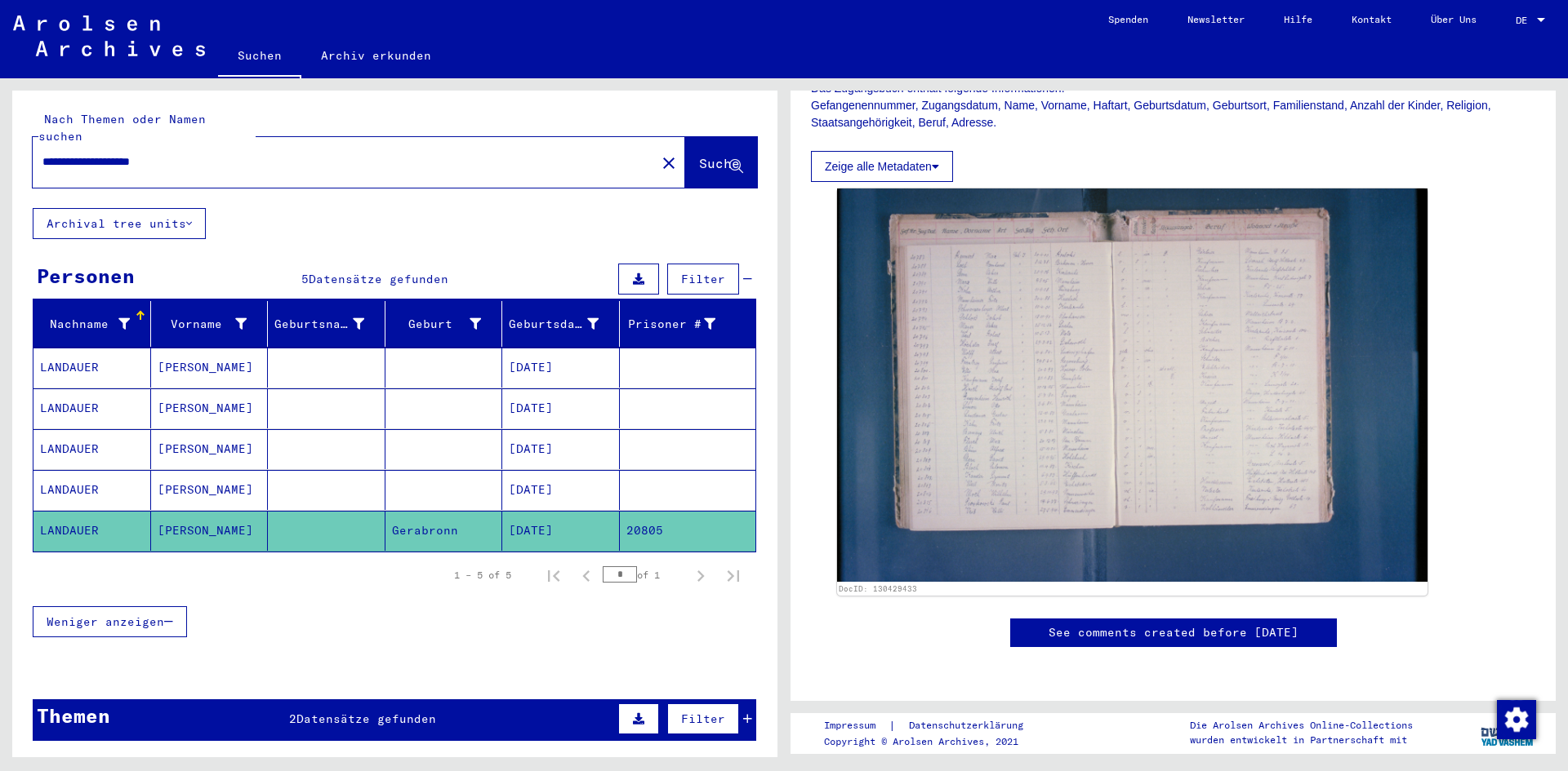
scroll to position [293, 0]
drag, startPoint x: 35, startPoint y: 41, endPoint x: 10, endPoint y: 29, distance: 27.7
click at [10, 29] on mat-sidenav-content "**********" at bounding box center [784, 385] width 1568 height 771
drag, startPoint x: 114, startPoint y: 146, endPoint x: 208, endPoint y: 146, distance: 94.0
click at [208, 153] on input "**********" at bounding box center [344, 161] width 603 height 17
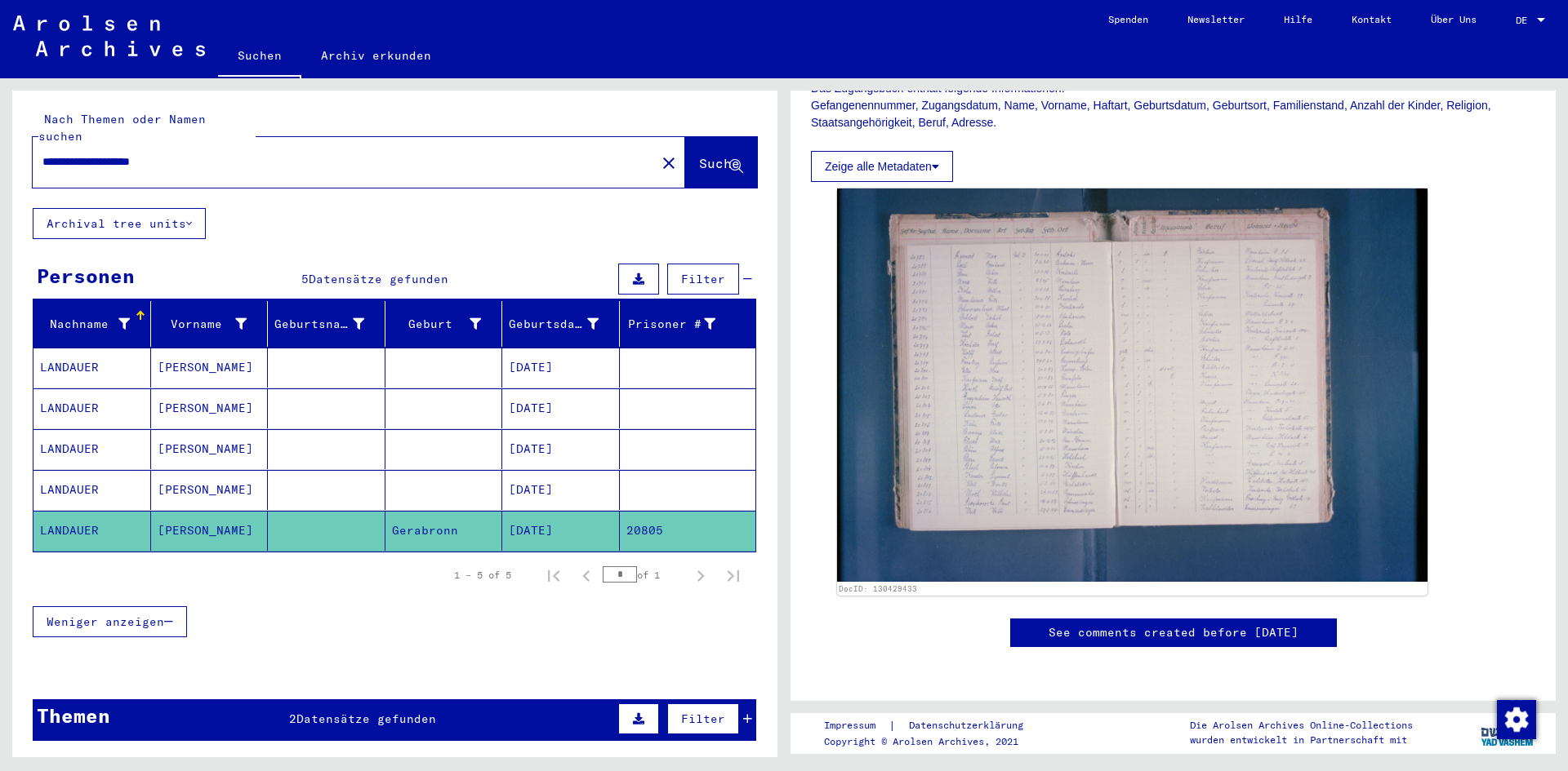
type input "**********"
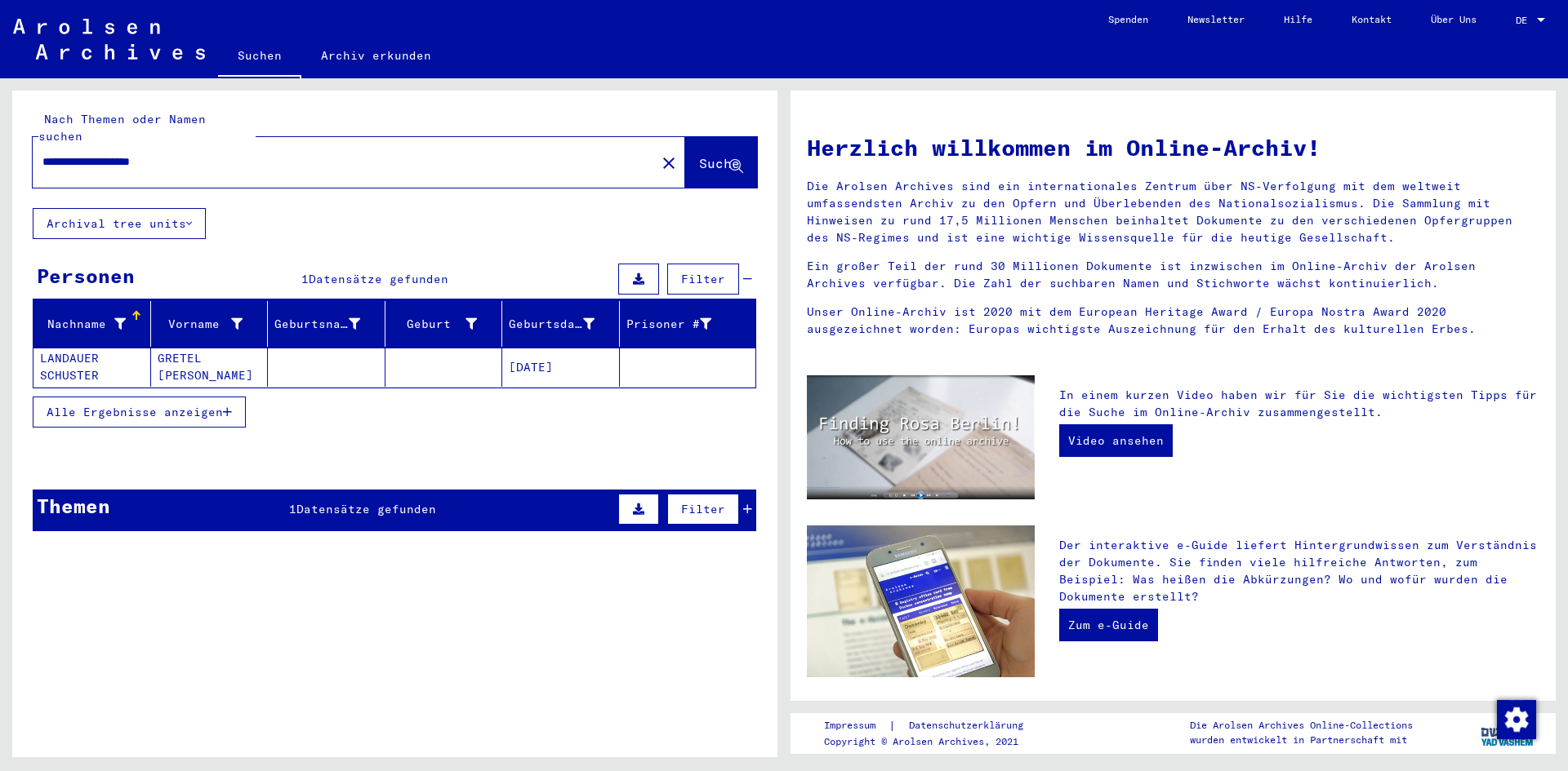
click at [186, 363] on mat-cell "GRETEL [PERSON_NAME]" at bounding box center [210, 367] width 118 height 39
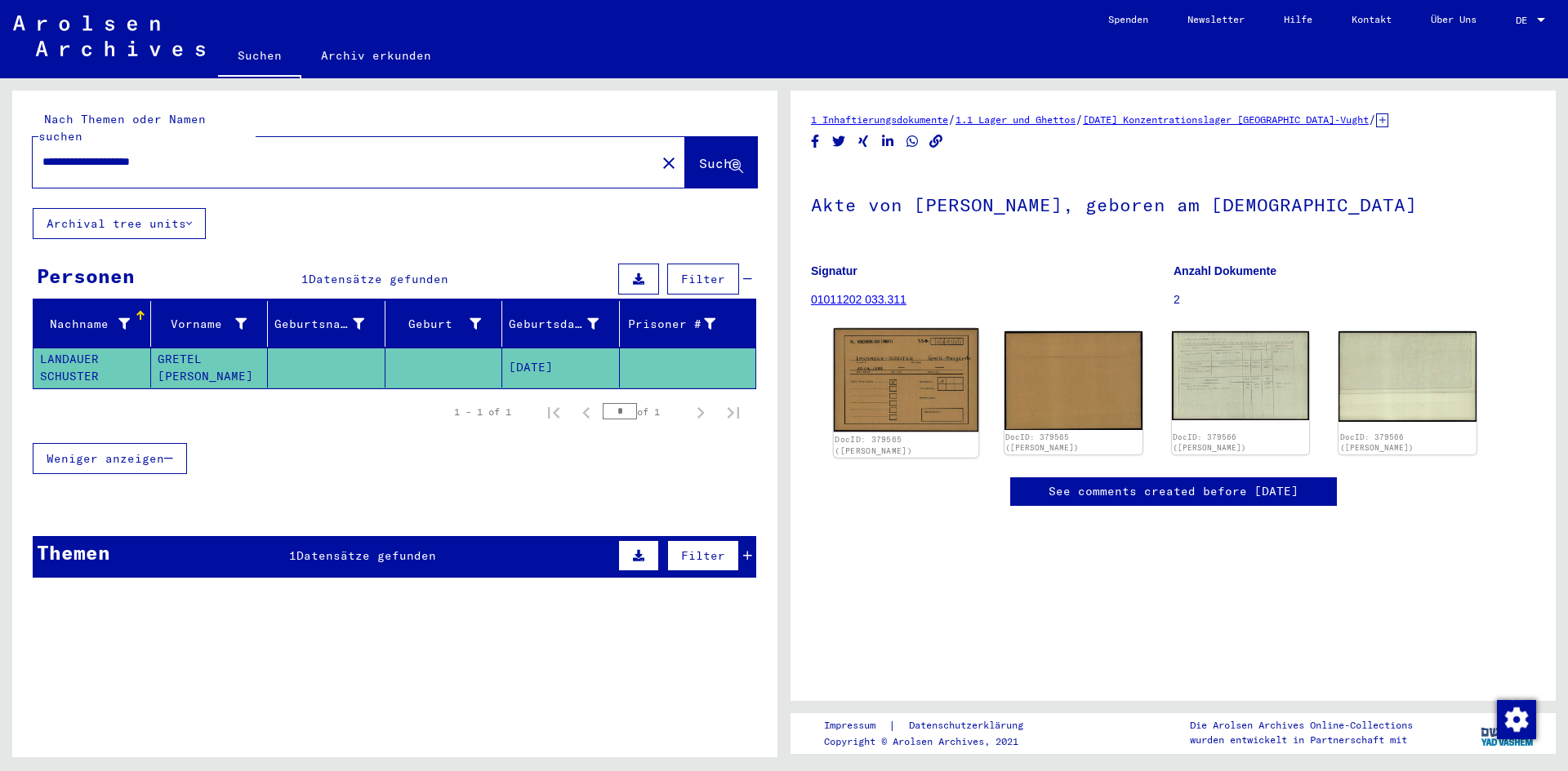
click at [901, 371] on img at bounding box center [906, 380] width 145 height 104
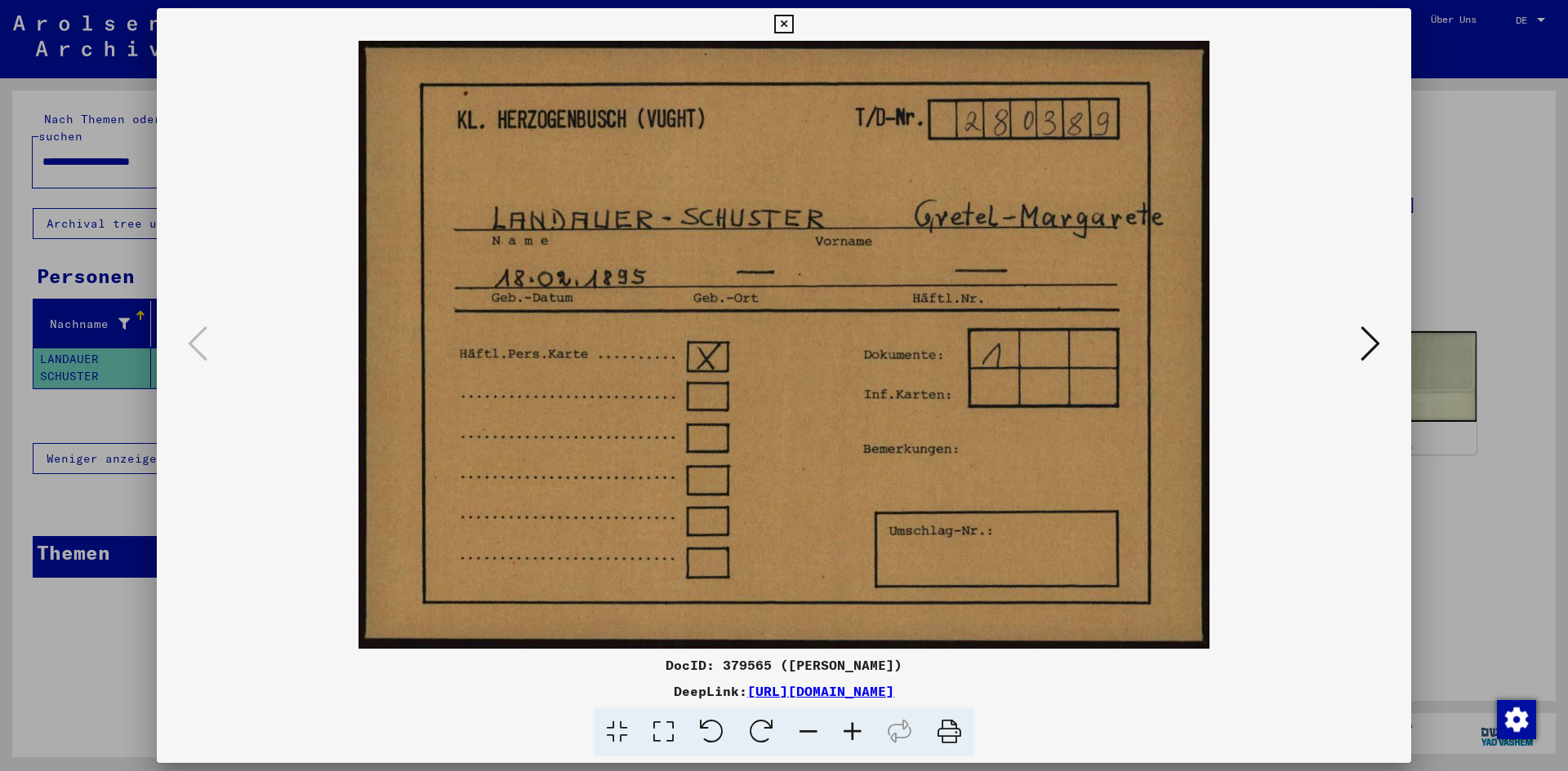
click at [1367, 350] on icon at bounding box center [1370, 343] width 19 height 39
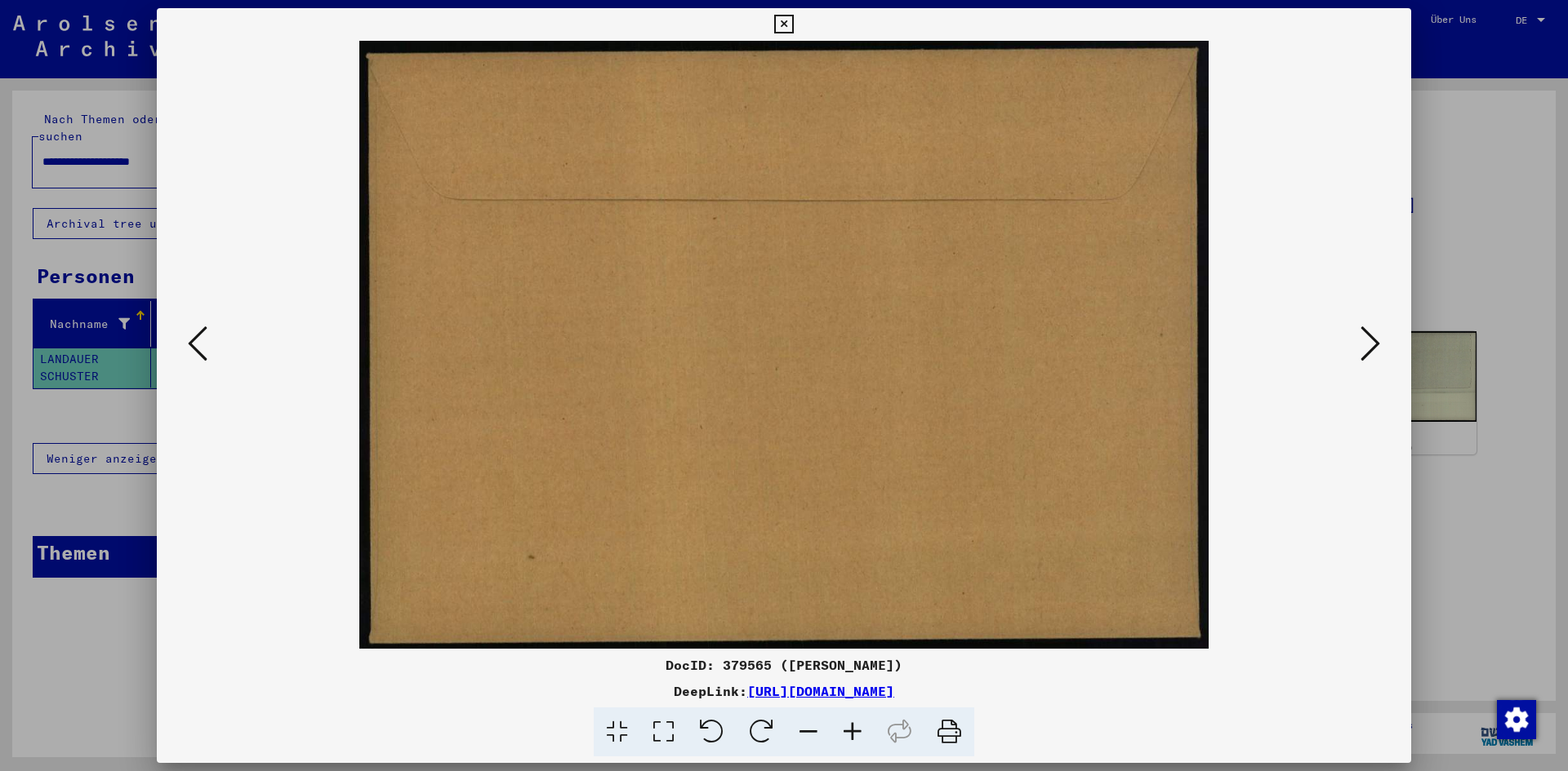
click at [1367, 350] on icon at bounding box center [1370, 343] width 19 height 39
